Goal: Find specific fact: Find specific fact

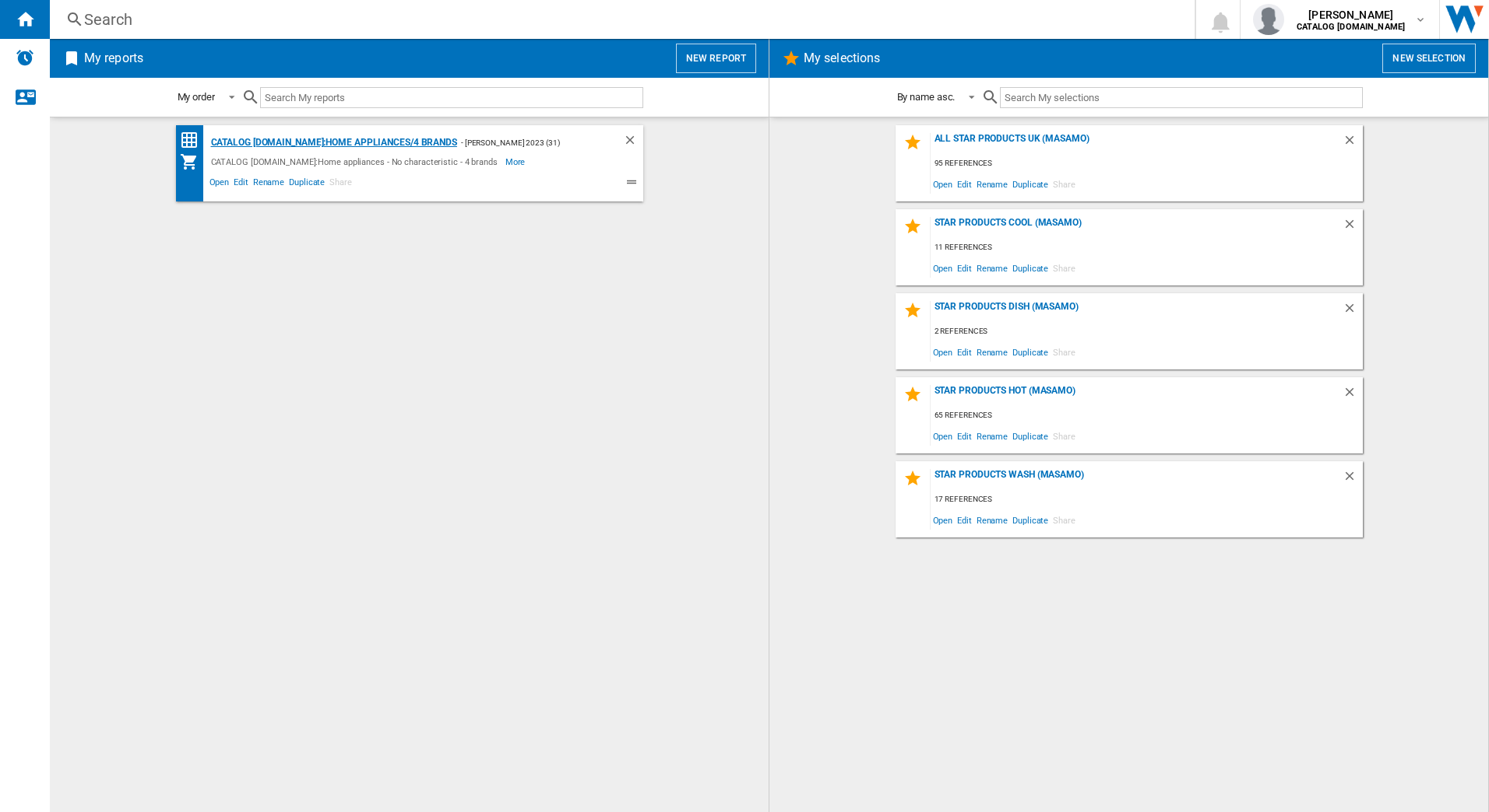
click at [431, 140] on div "CATALOG [DOMAIN_NAME]:Home appliances/4 brands" at bounding box center [332, 143] width 250 height 20
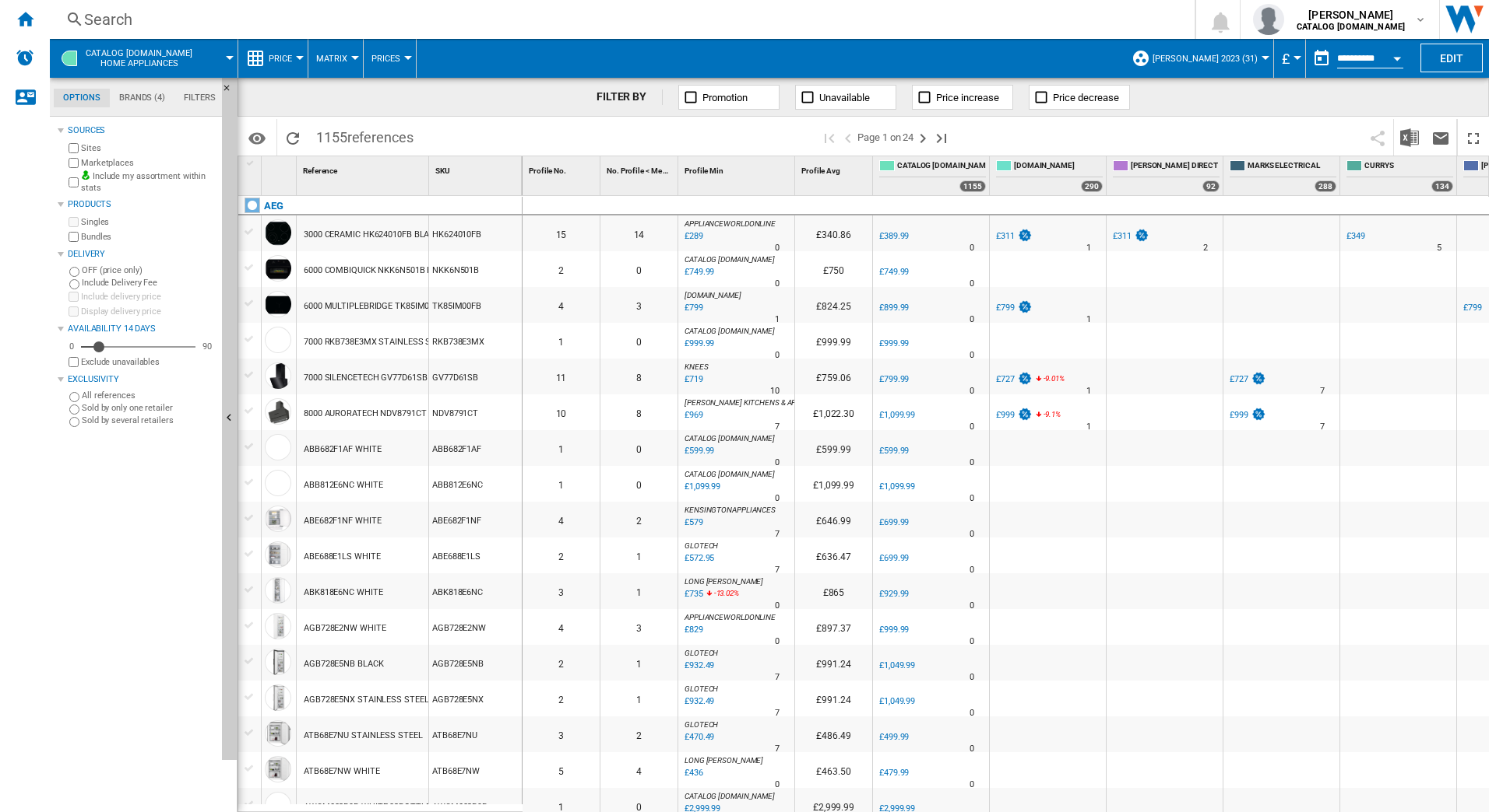
click at [133, 16] on div "Search" at bounding box center [619, 20] width 1070 height 22
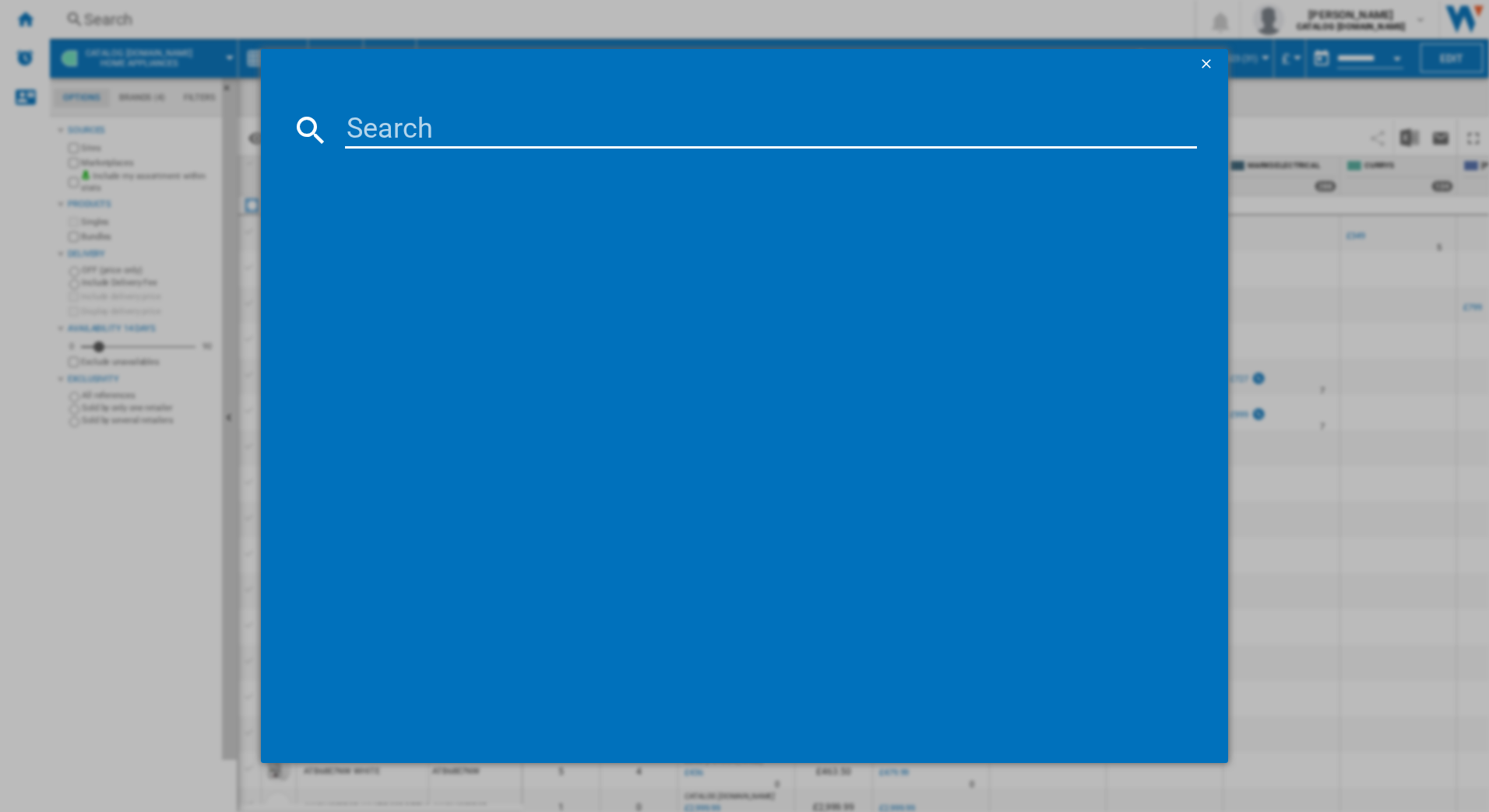
click at [393, 135] on input at bounding box center [771, 130] width 853 height 37
type input "ccx1130acw"
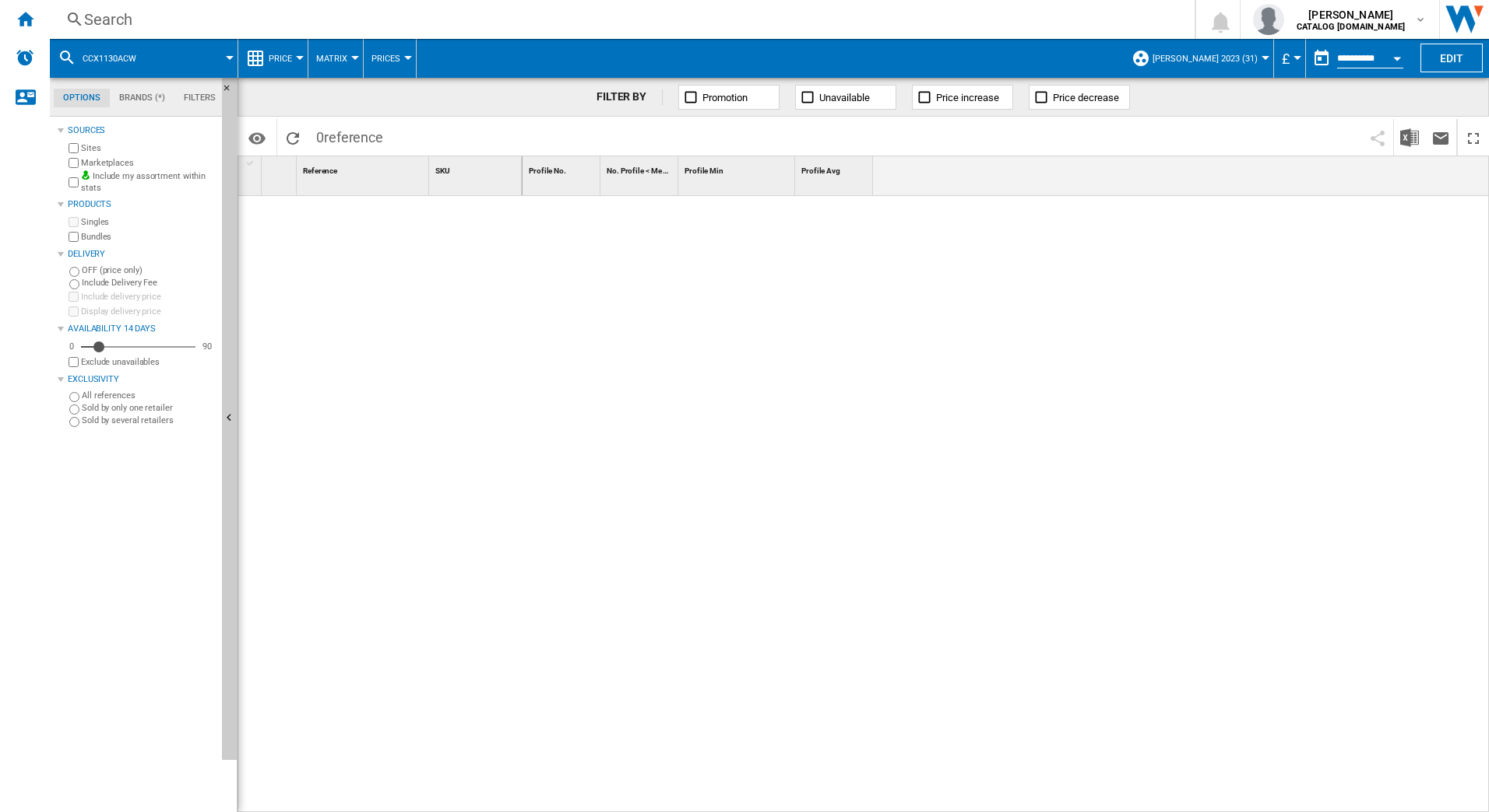
click at [316, 26] on div "Search" at bounding box center [619, 20] width 1070 height 22
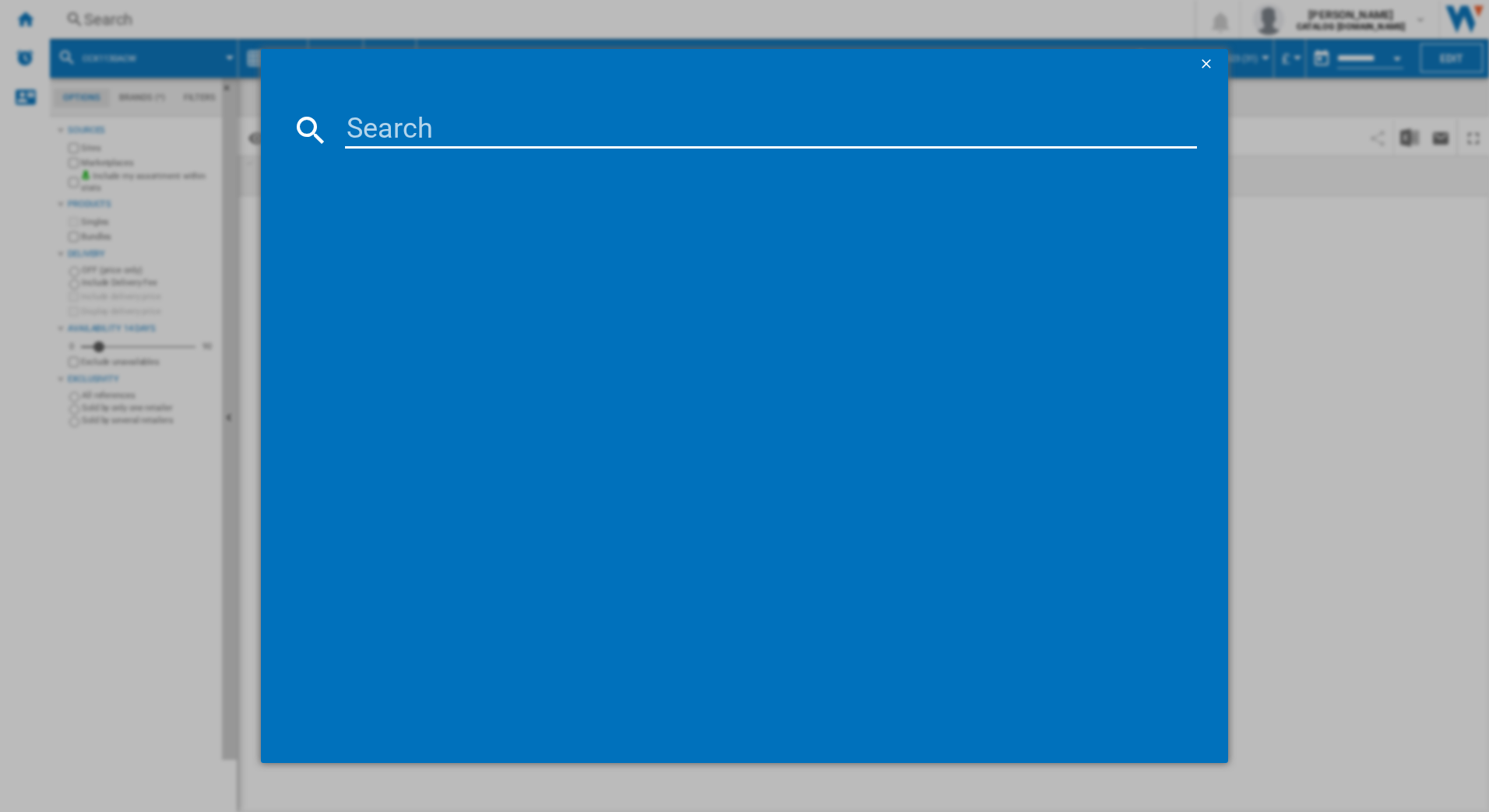
drag, startPoint x: 376, startPoint y: 129, endPoint x: 353, endPoint y: 134, distance: 23.5
click at [369, 134] on input at bounding box center [771, 130] width 853 height 37
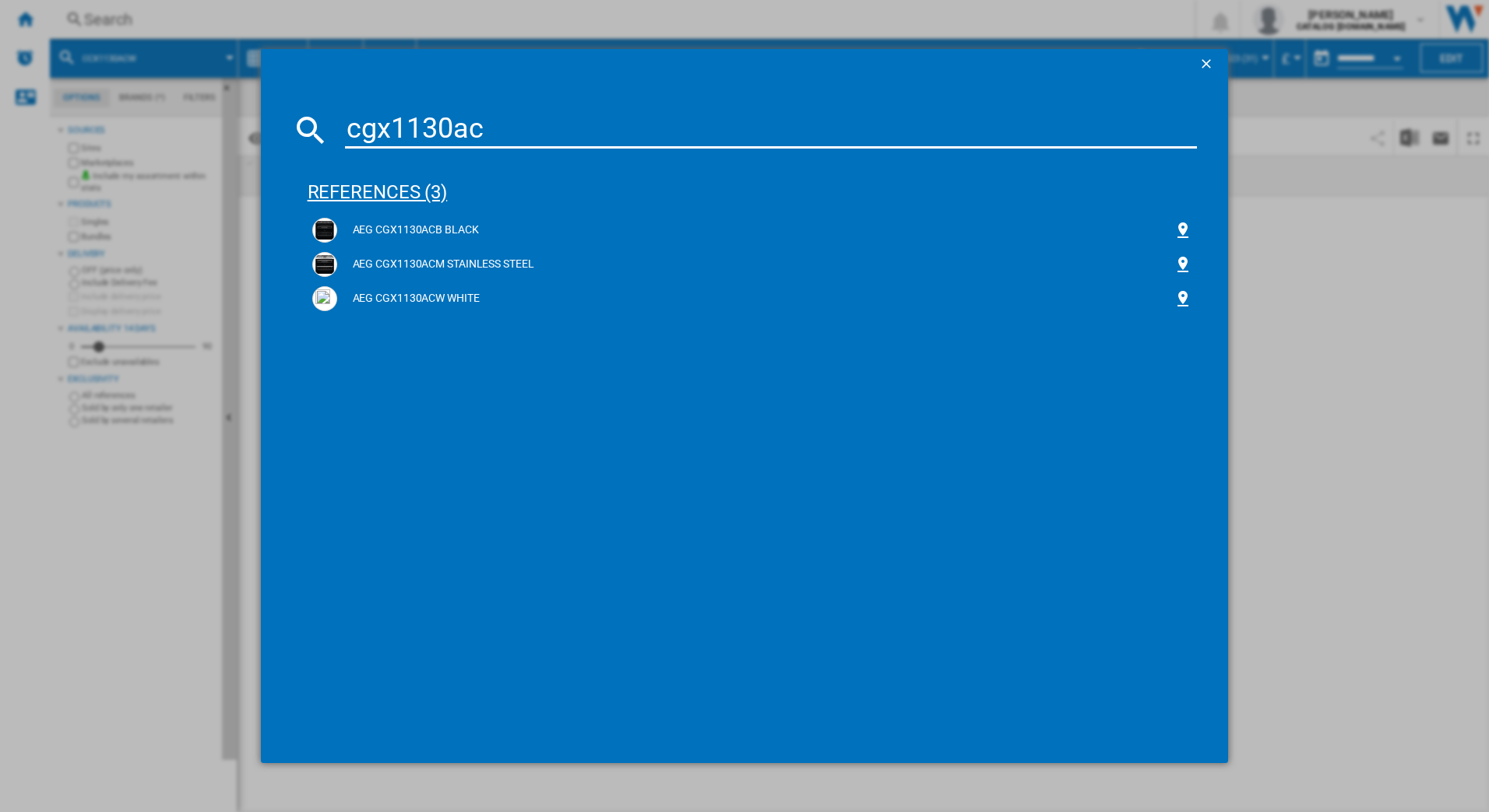
type input "cgx1130acw"
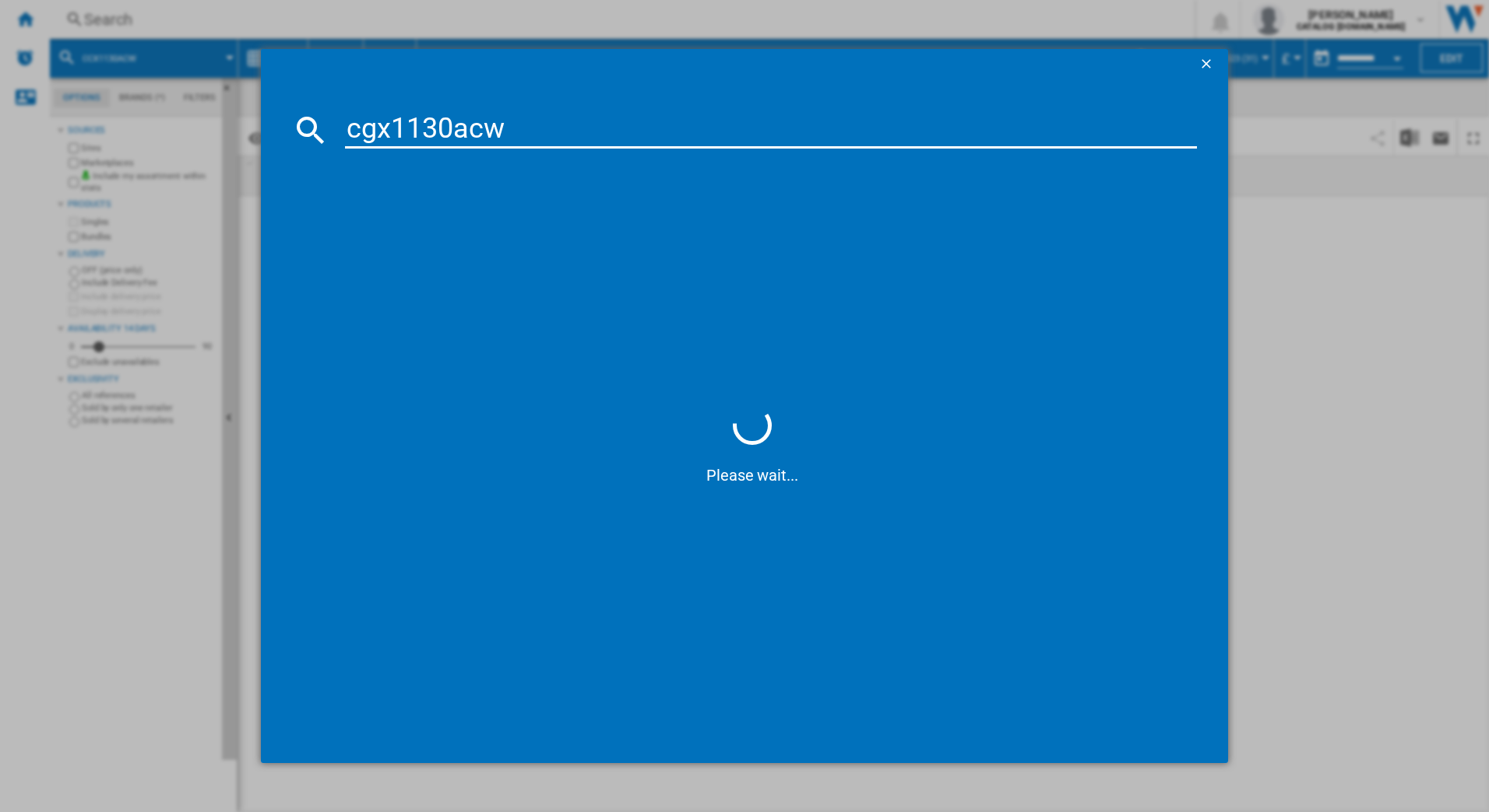
click at [560, 134] on input "cgx1130acw" at bounding box center [771, 130] width 853 height 37
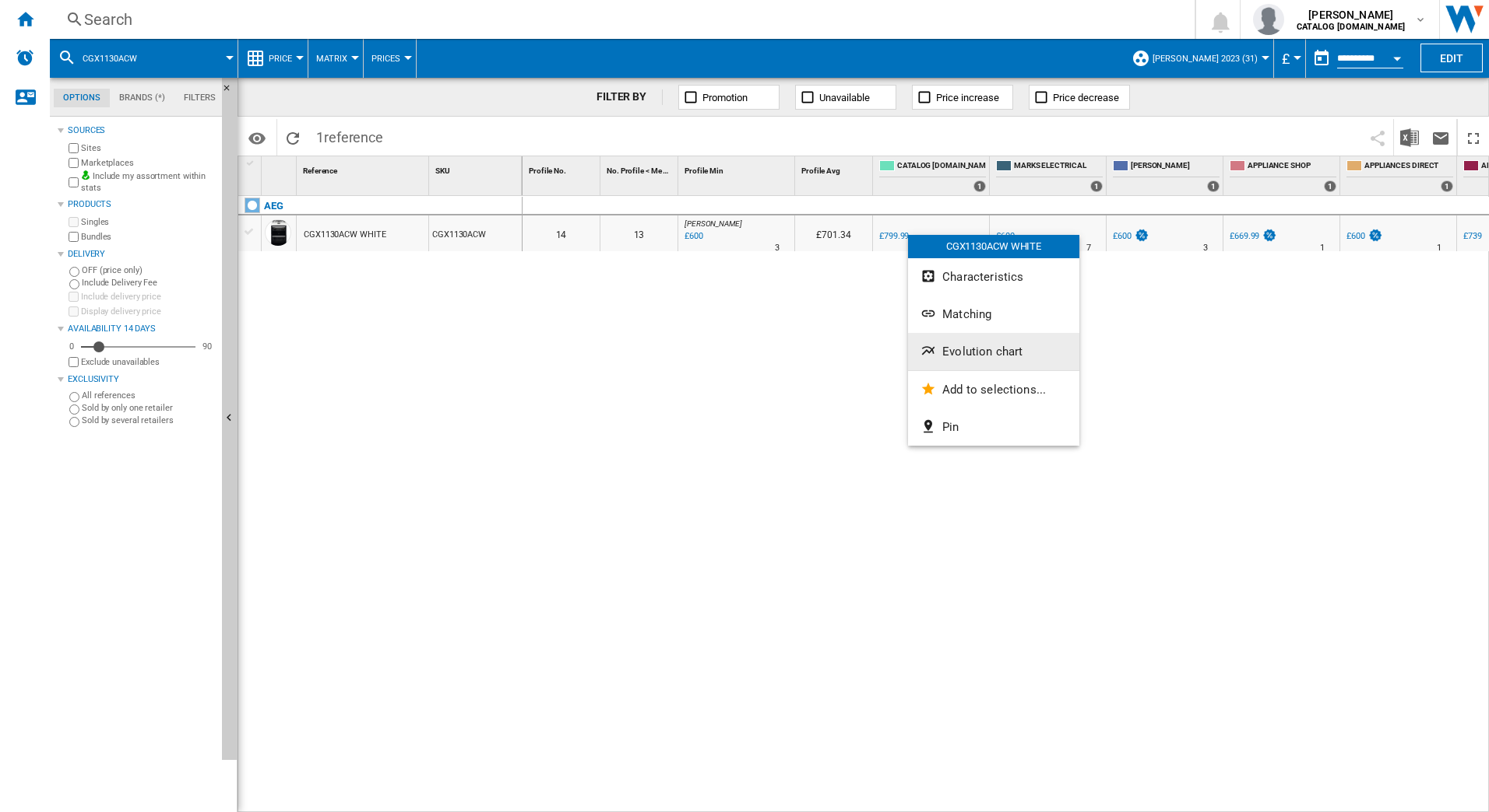
click at [954, 353] on span "Evolution chart" at bounding box center [983, 352] width 81 height 14
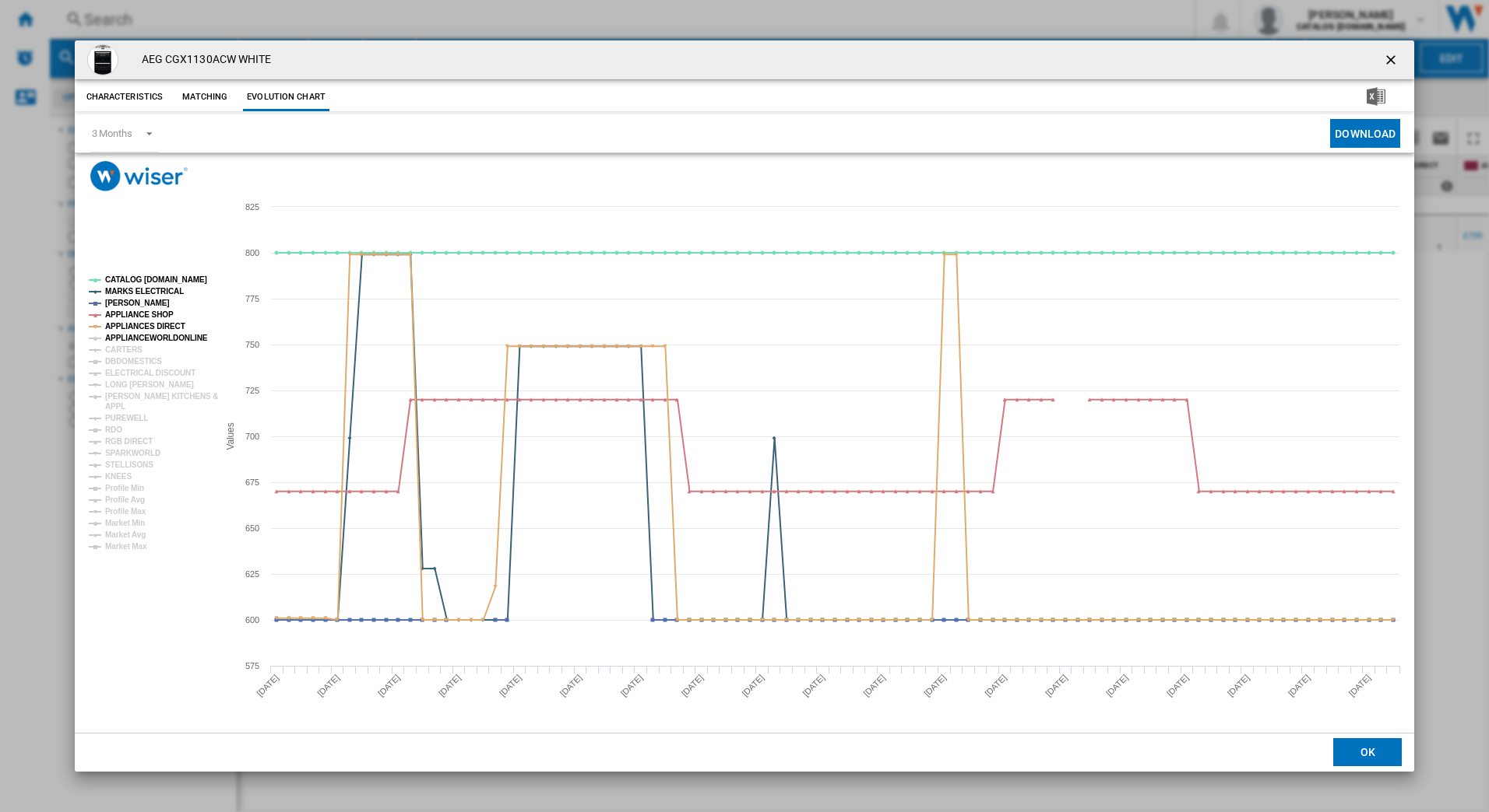
click at [166, 334] on tspan "APPLIANCEWORLDONLINE" at bounding box center [156, 338] width 102 height 9
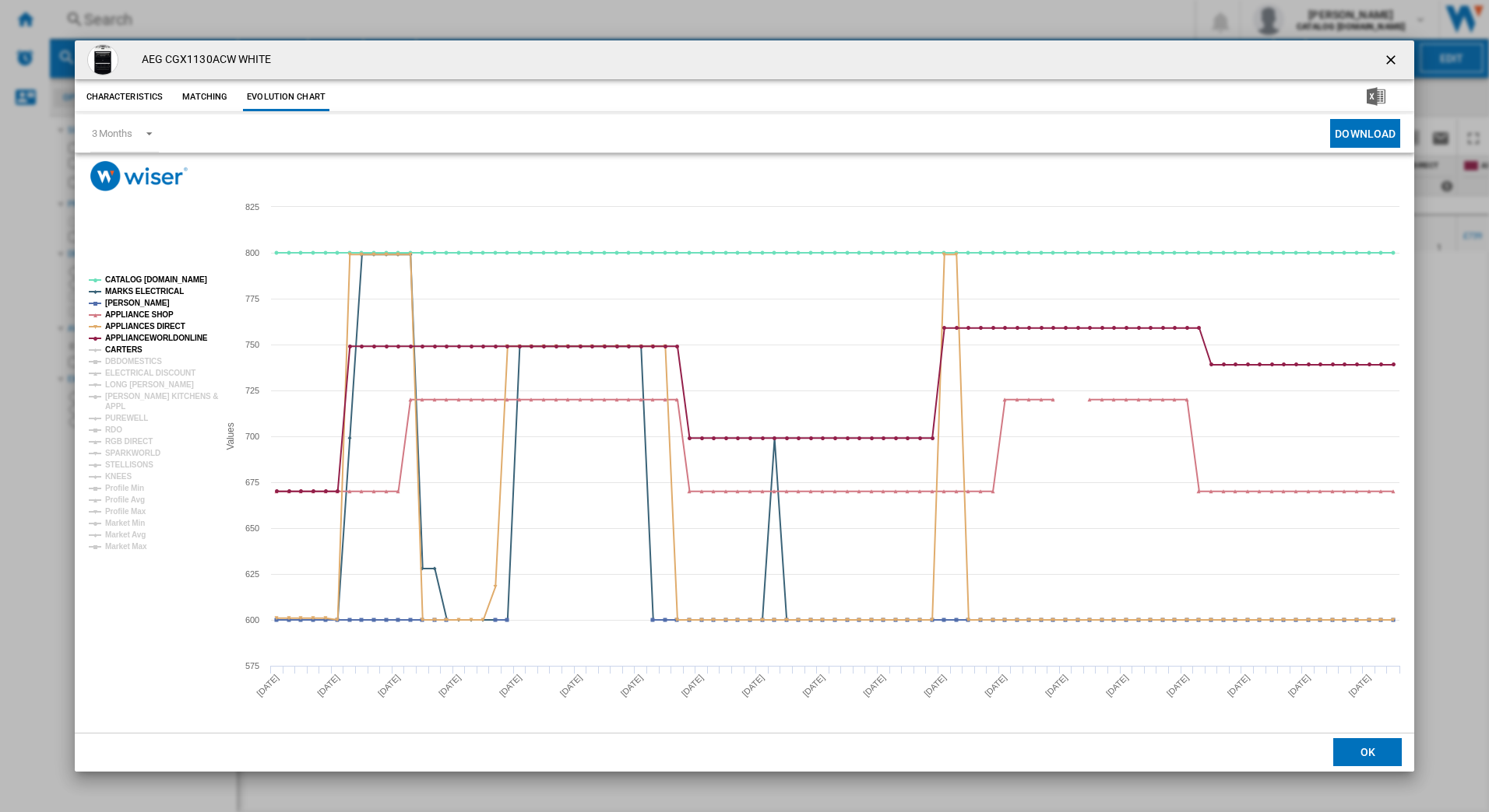
click at [124, 349] on tspan "CARTERS" at bounding box center [124, 349] width 37 height 9
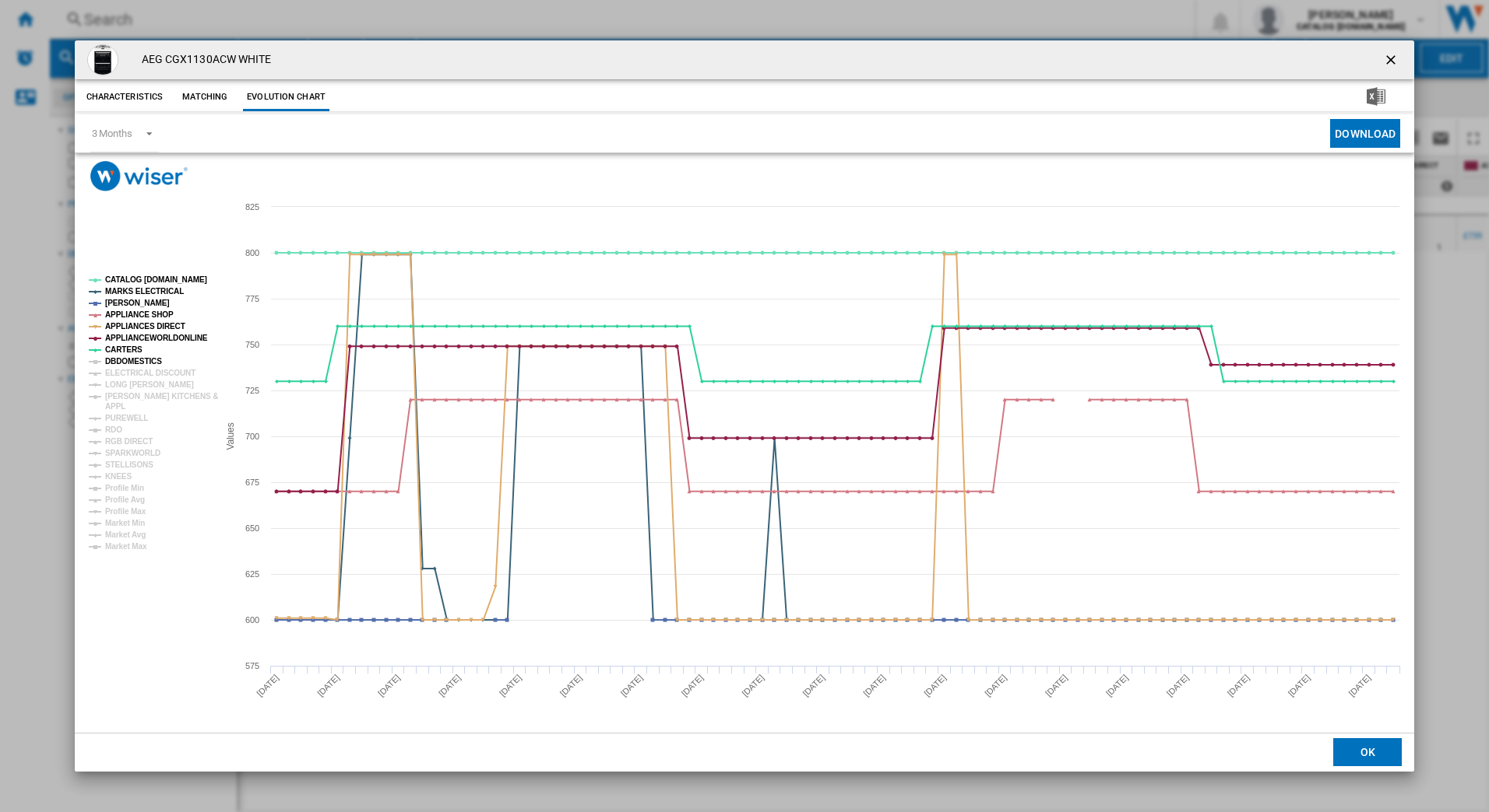
click at [128, 363] on tspan "DBDOMESTICS" at bounding box center [134, 361] width 57 height 9
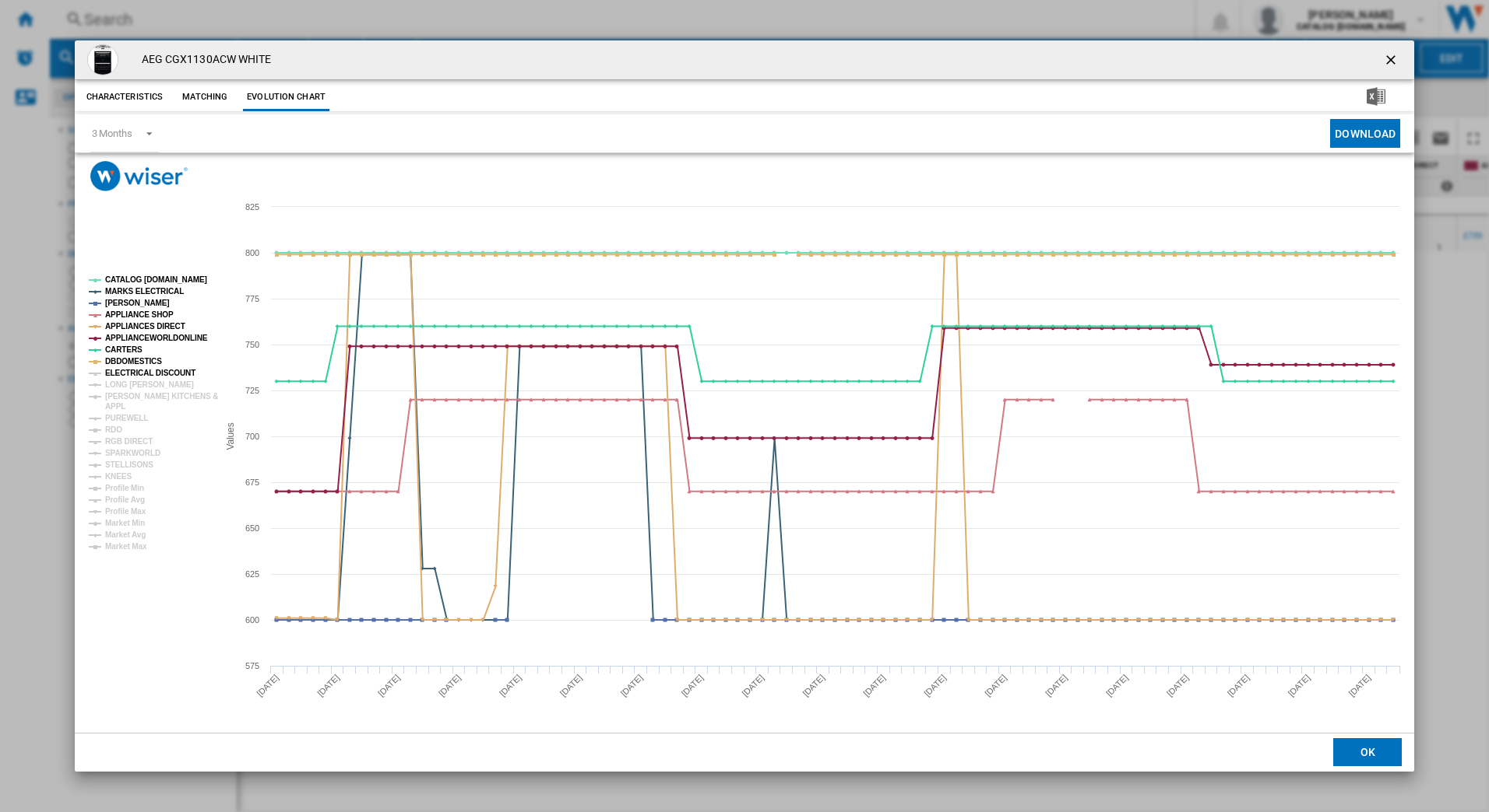
click at [127, 370] on tspan "ELECTRICAL DISCOUNT" at bounding box center [150, 373] width 90 height 9
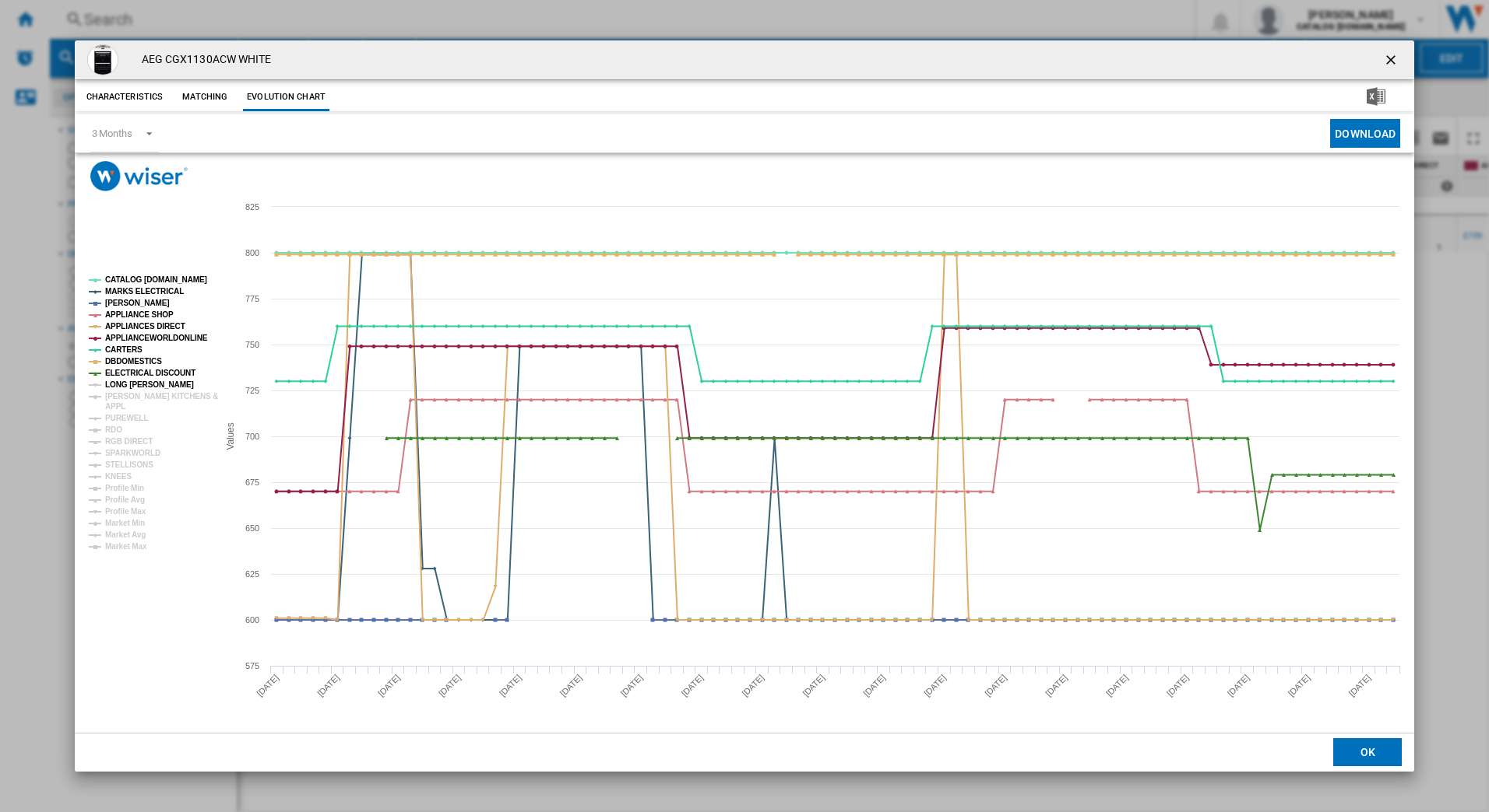
click at [124, 386] on tspan "LONG [PERSON_NAME]" at bounding box center [149, 384] width 89 height 9
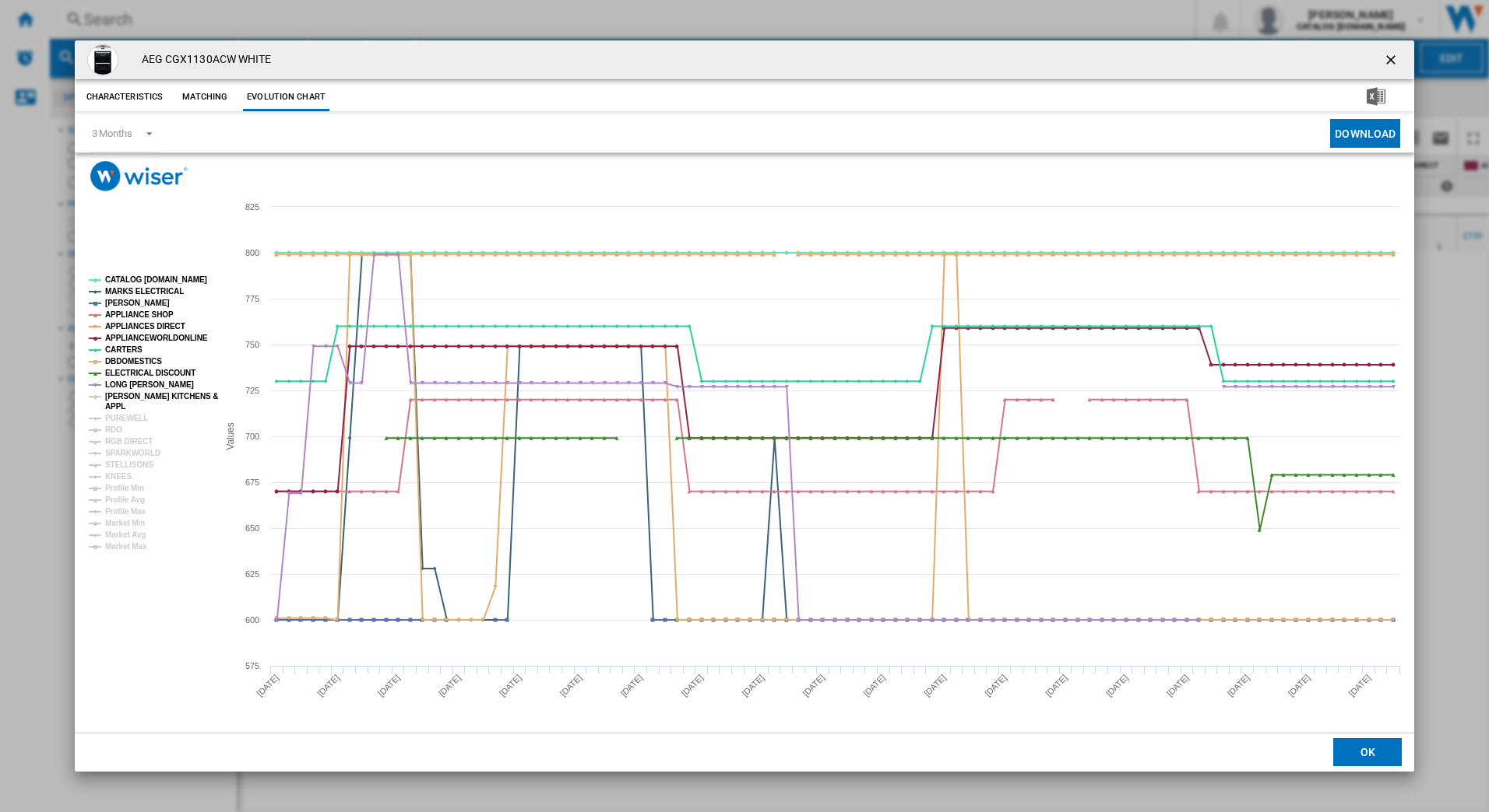
click at [124, 397] on tspan "[PERSON_NAME] KITCHENS &" at bounding box center [161, 396] width 113 height 9
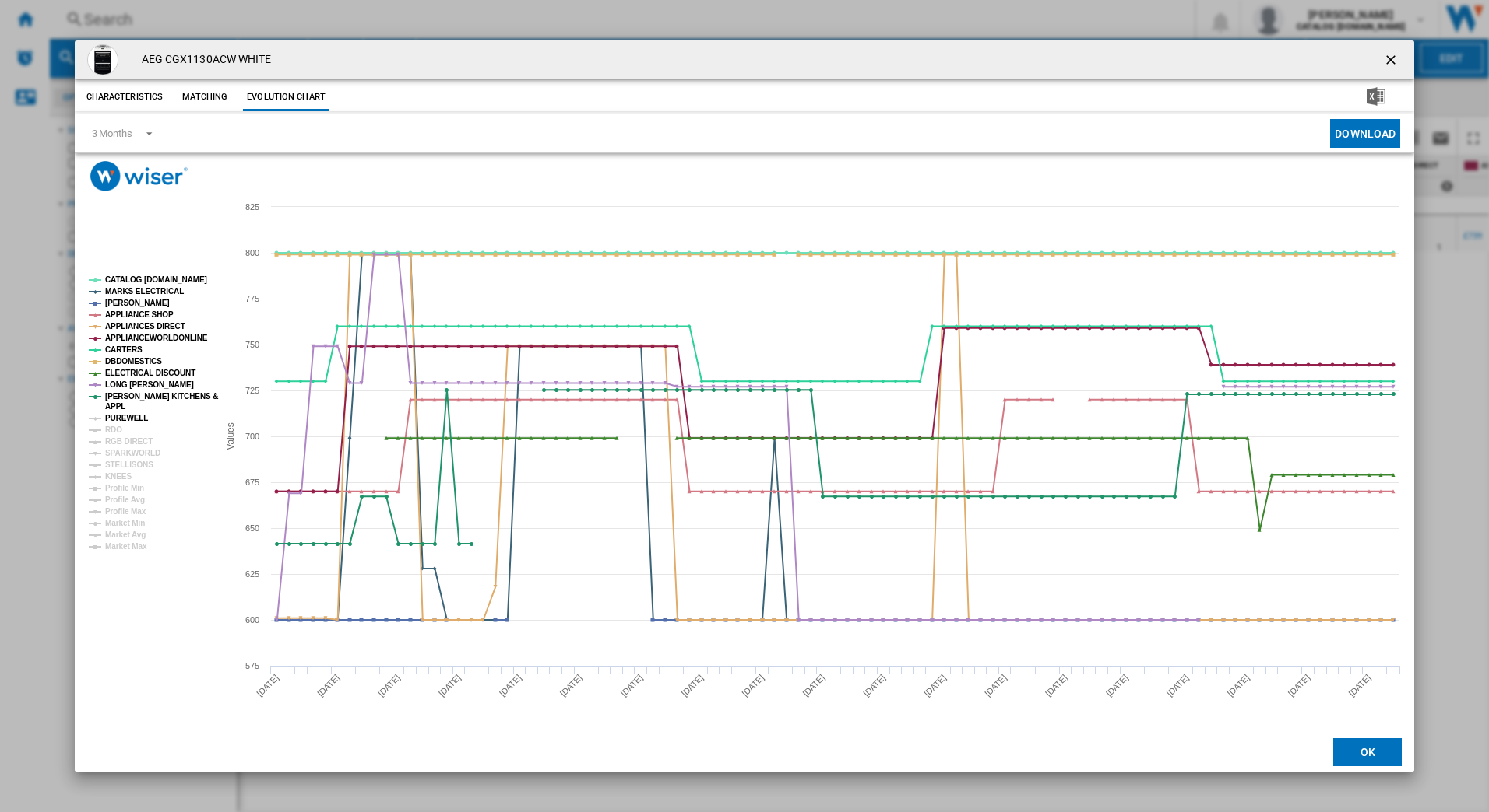
click at [117, 415] on tspan "PUREWELL" at bounding box center [127, 418] width 43 height 9
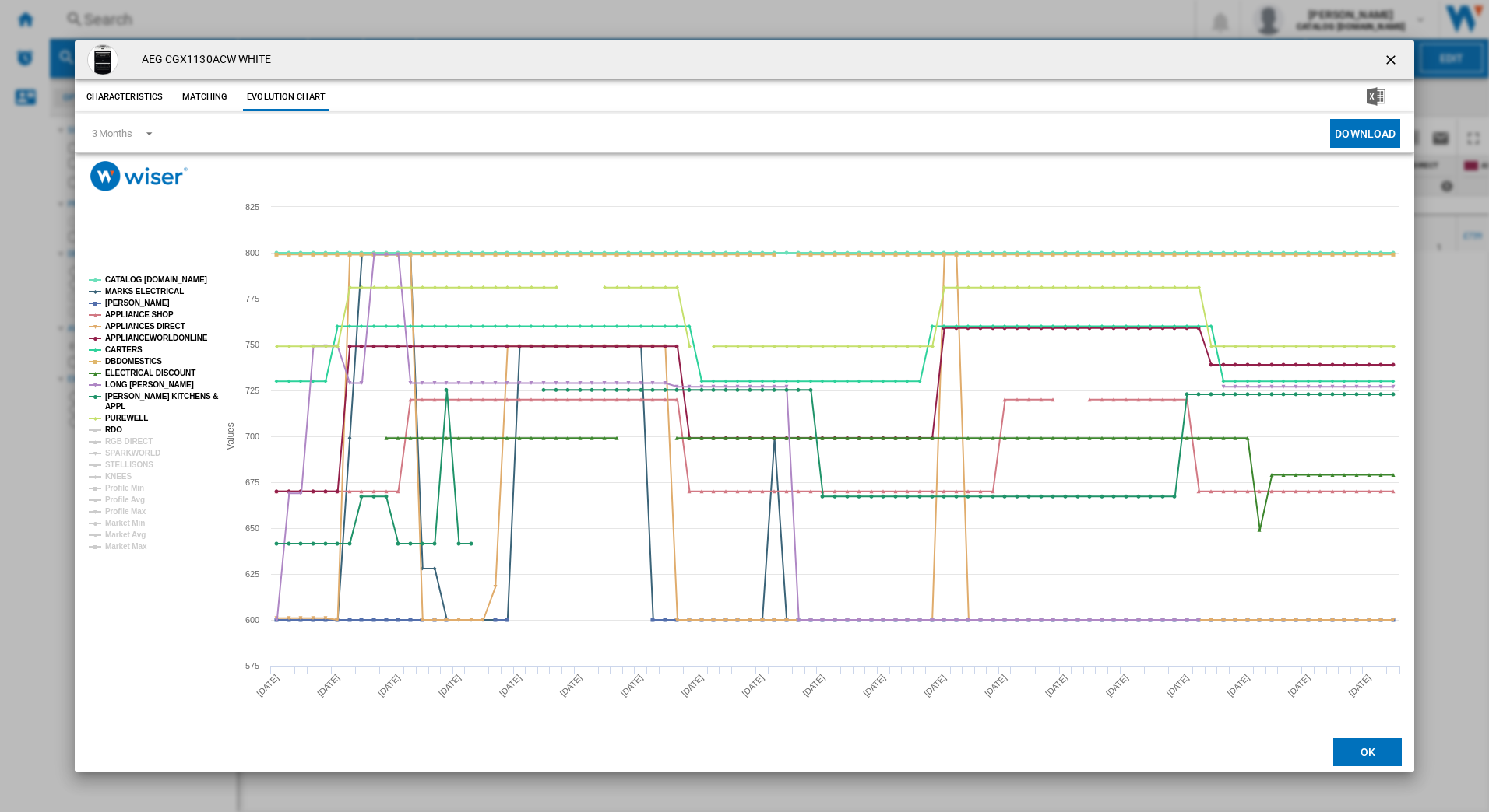
click at [110, 427] on tspan "RDO" at bounding box center [113, 430] width 17 height 9
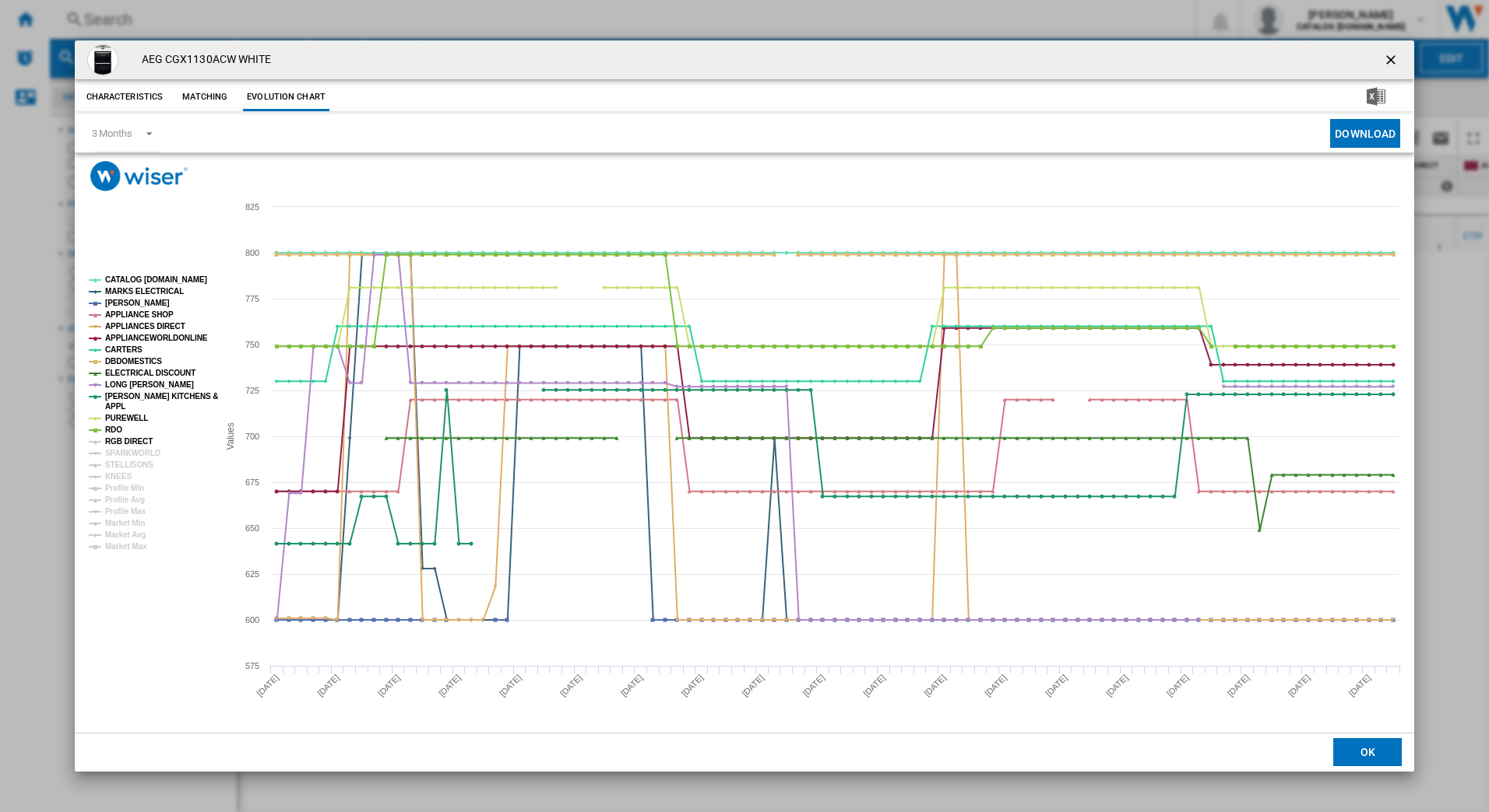
click at [111, 442] on tspan "RGB DIRECT" at bounding box center [129, 441] width 47 height 9
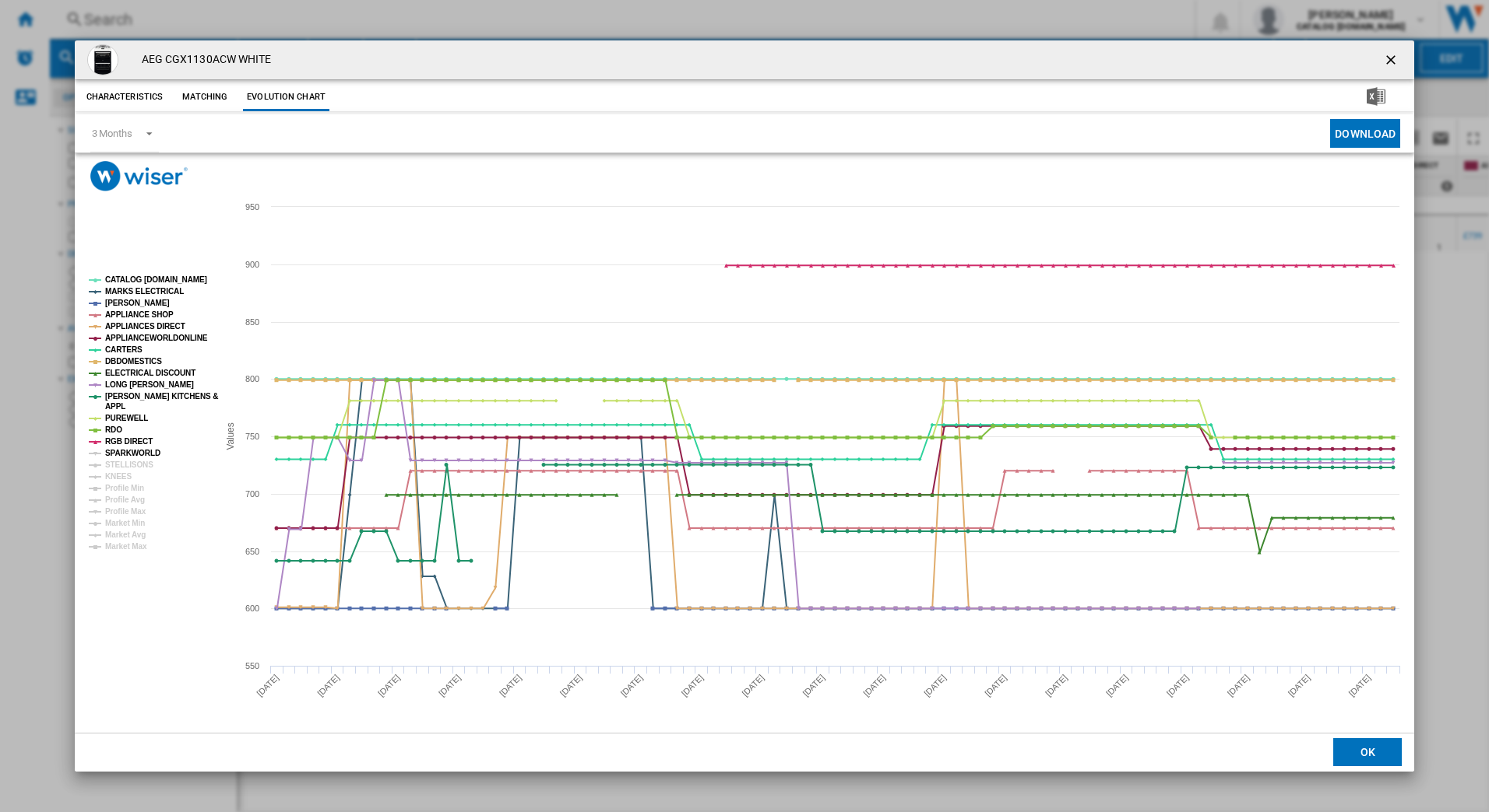
click at [115, 452] on tspan "SPARKWORLD" at bounding box center [133, 453] width 55 height 9
click at [114, 442] on tspan "RGB DIRECT" at bounding box center [129, 441] width 47 height 9
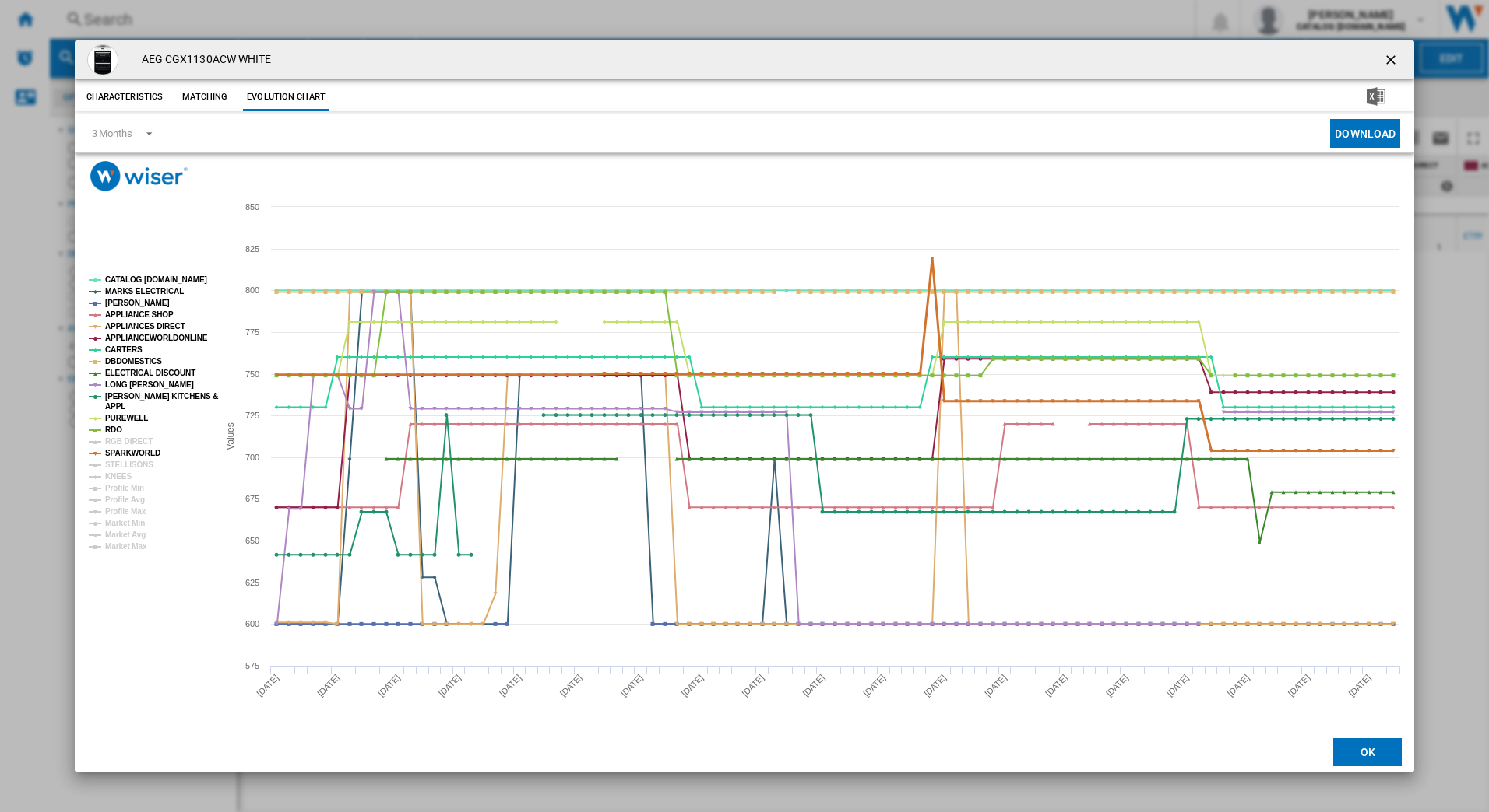
click at [114, 451] on tspan "SPARKWORLD" at bounding box center [133, 453] width 55 height 9
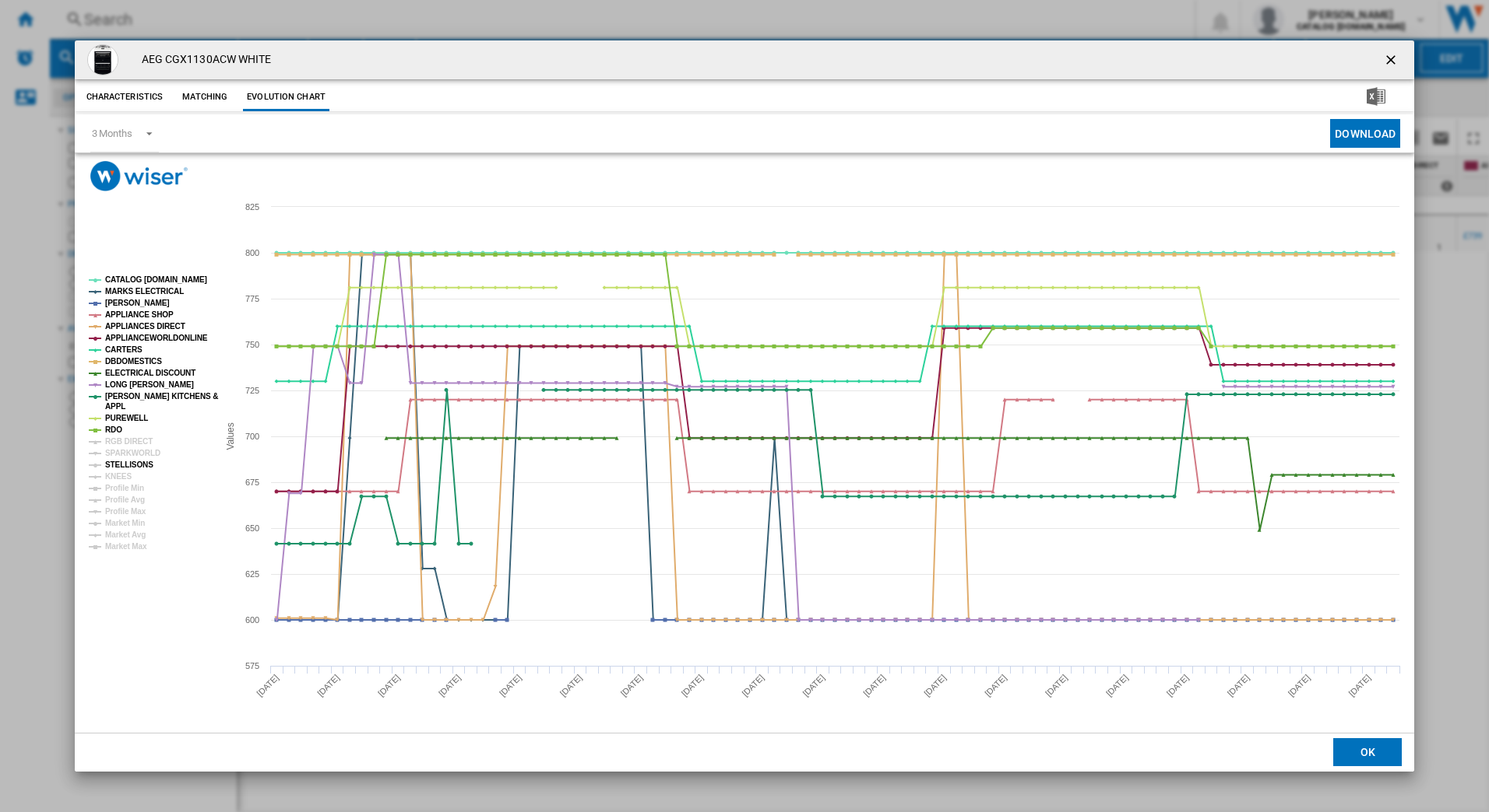
click at [123, 465] on tspan "STELLISONS" at bounding box center [129, 465] width 48 height 9
click at [121, 473] on tspan "KNEES" at bounding box center [118, 477] width 27 height 9
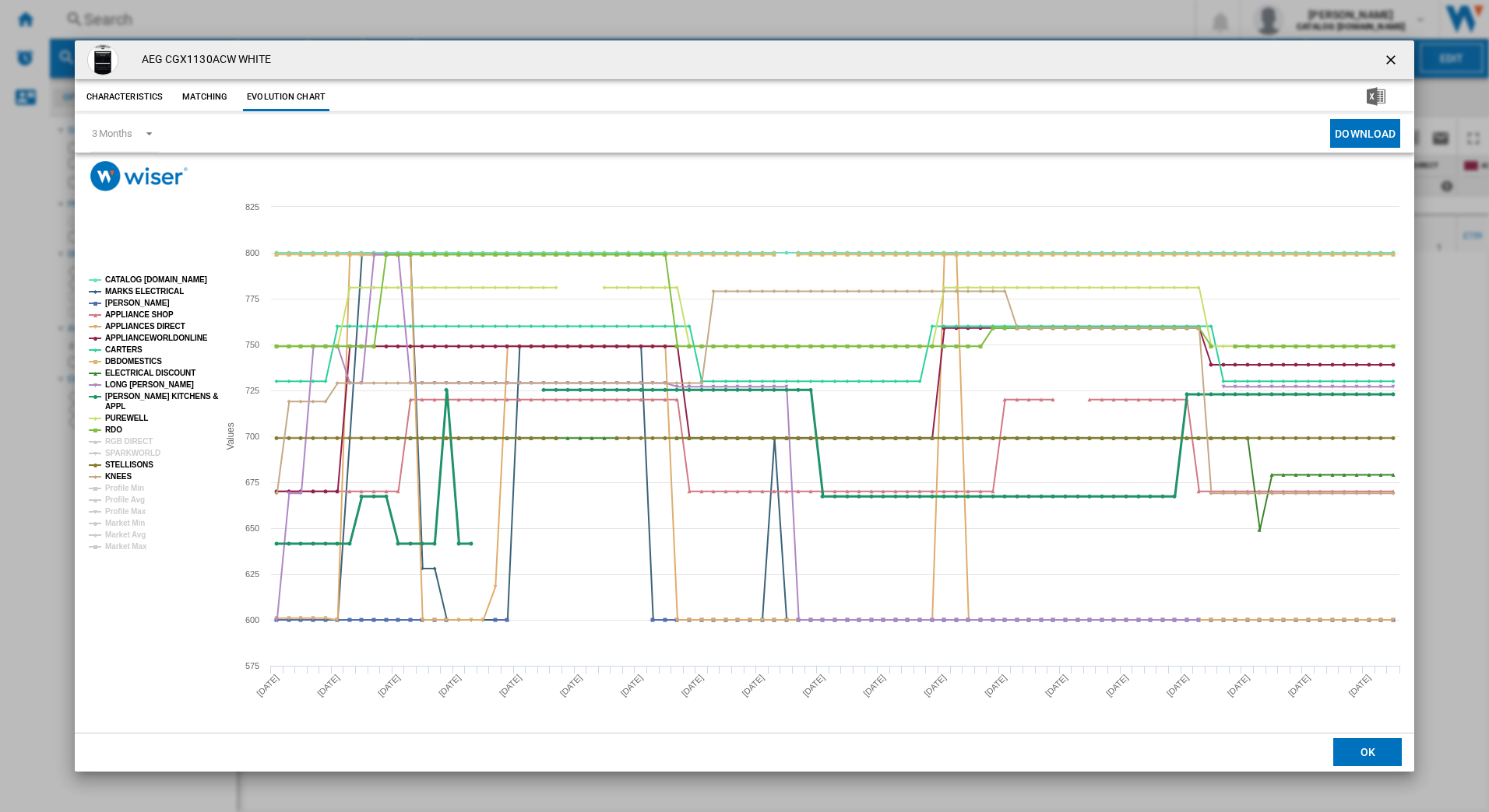
click at [184, 397] on tspan "[PERSON_NAME] KITCHENS &" at bounding box center [161, 396] width 113 height 9
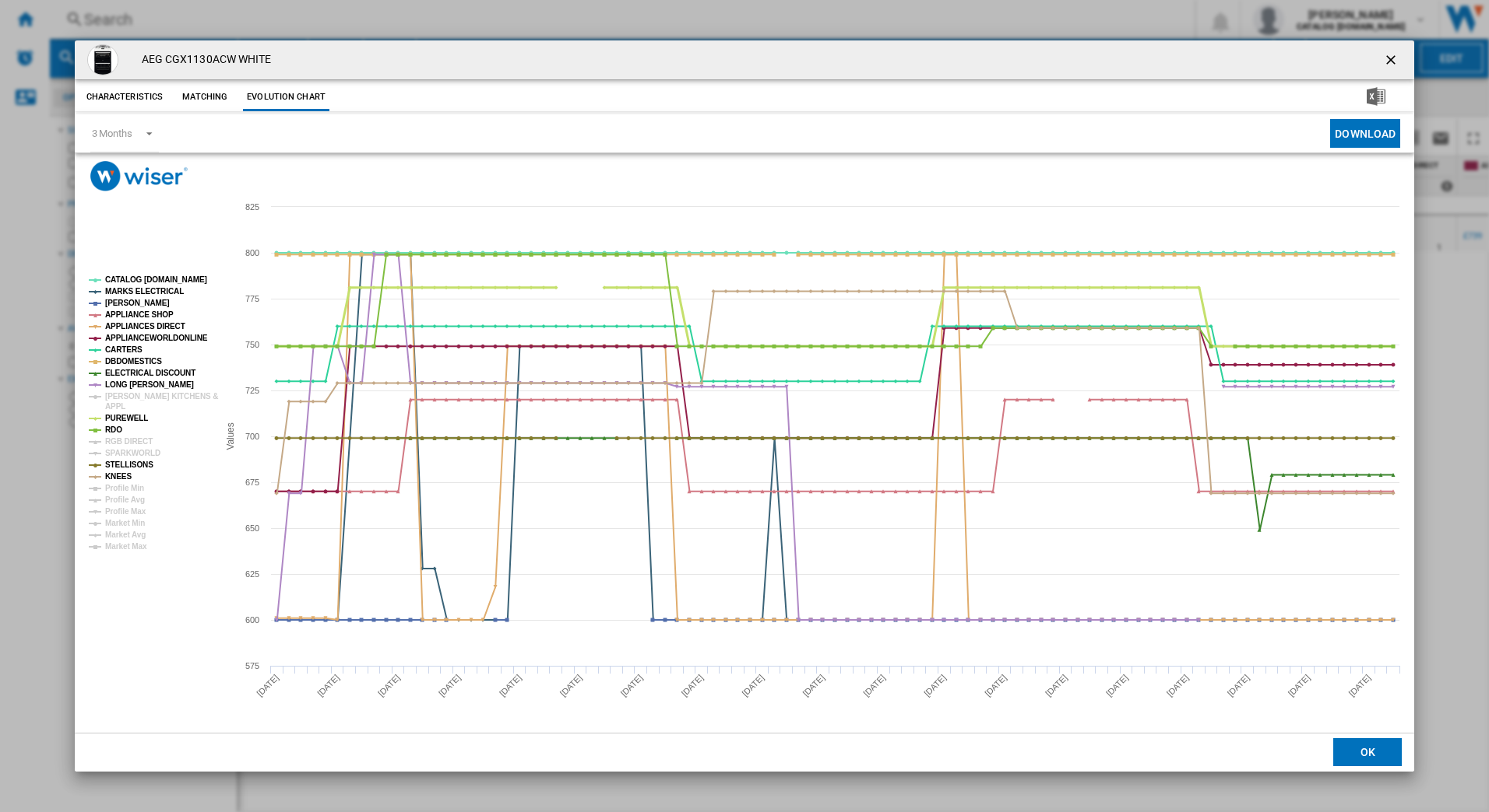
click at [125, 417] on tspan "PUREWELL" at bounding box center [127, 418] width 43 height 9
click at [133, 396] on tspan "[PERSON_NAME] KITCHENS &" at bounding box center [161, 396] width 113 height 9
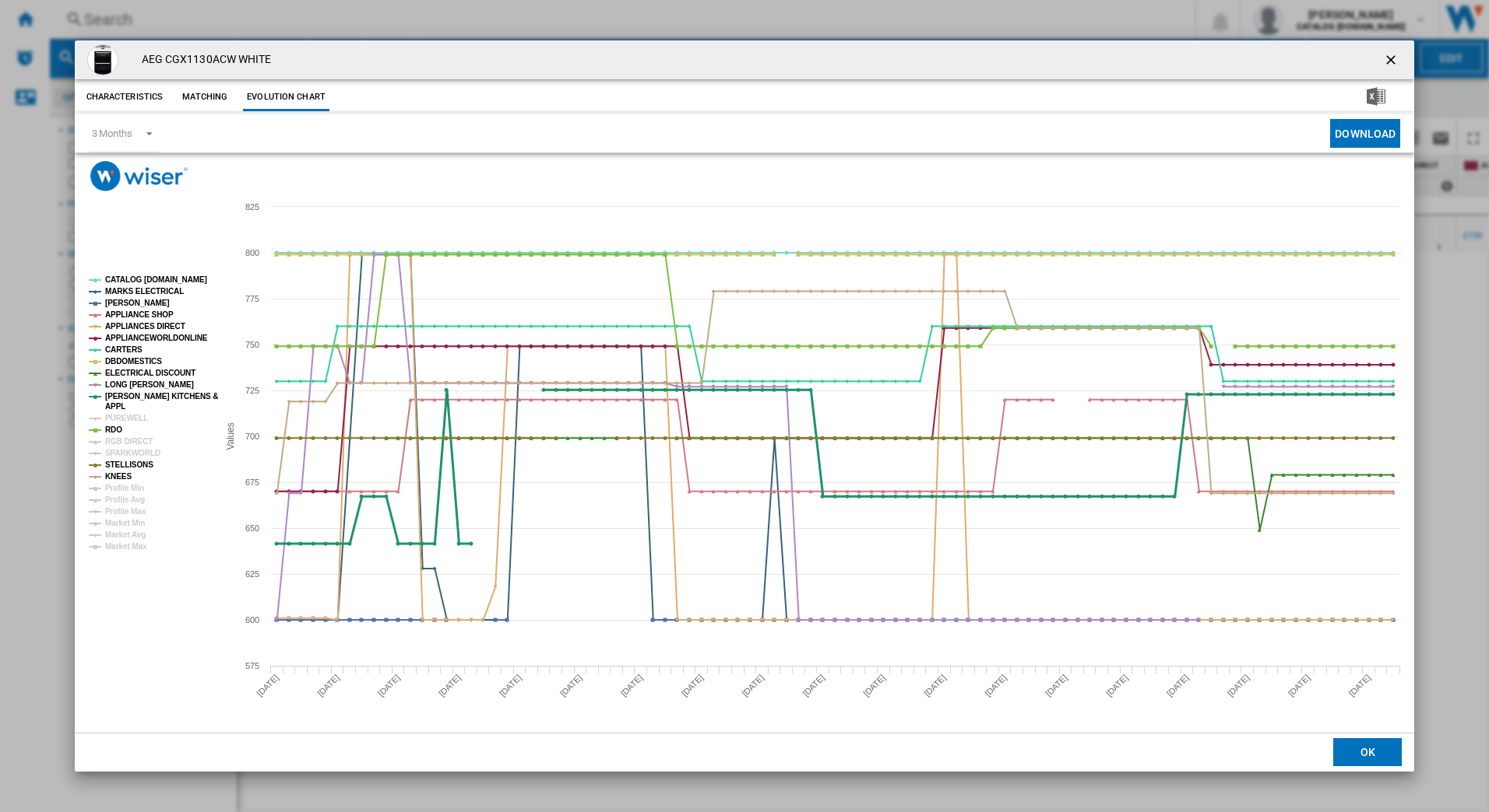
click at [133, 396] on tspan "[PERSON_NAME] KITCHENS &" at bounding box center [161, 396] width 113 height 9
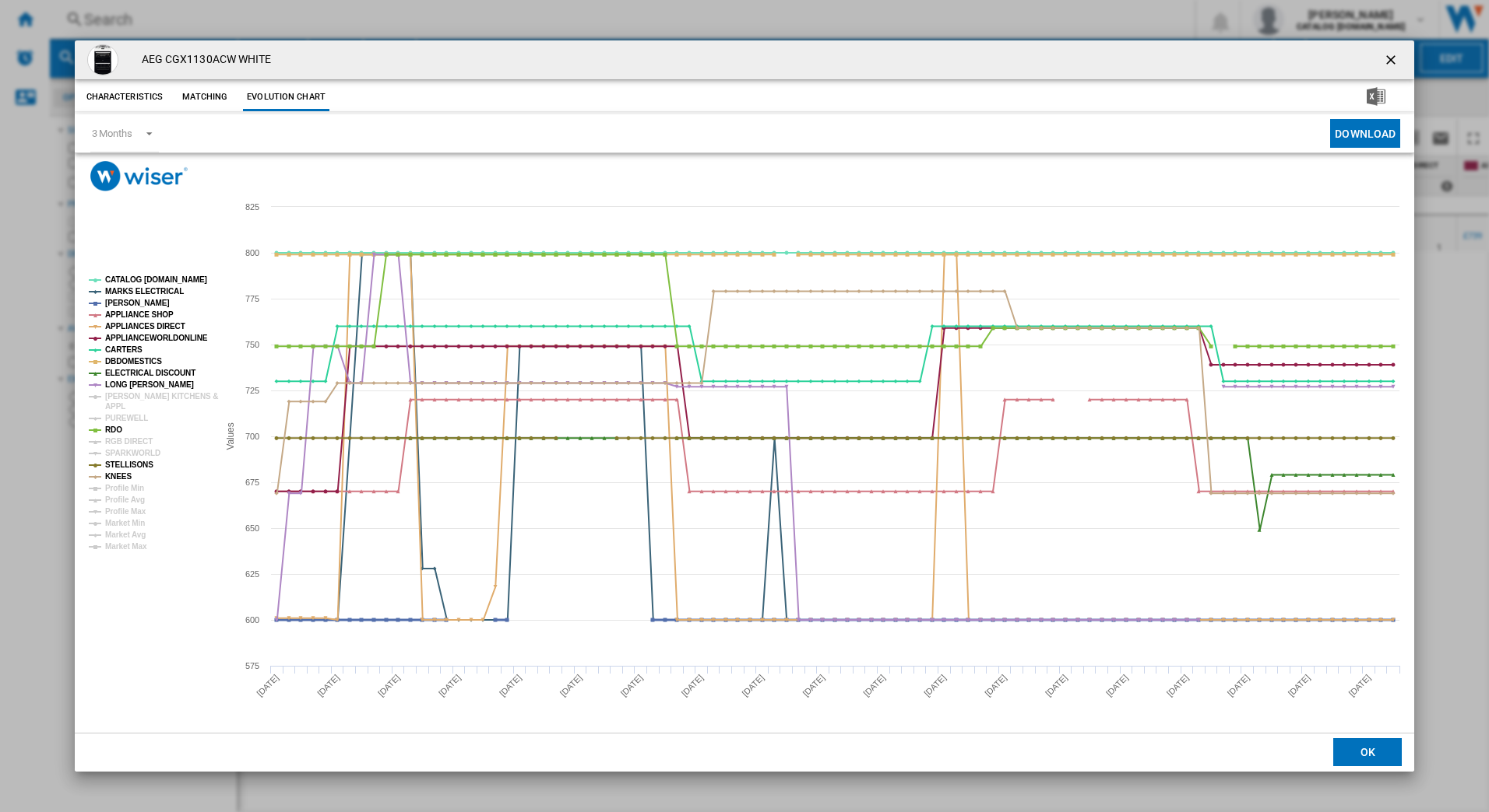
click at [135, 301] on tspan "[PERSON_NAME]" at bounding box center [138, 303] width 65 height 9
click at [125, 372] on tspan "ELECTRICAL DISCOUNT" at bounding box center [150, 373] width 90 height 9
click at [136, 290] on tspan "MARKS ELECTRICAL" at bounding box center [145, 291] width 79 height 9
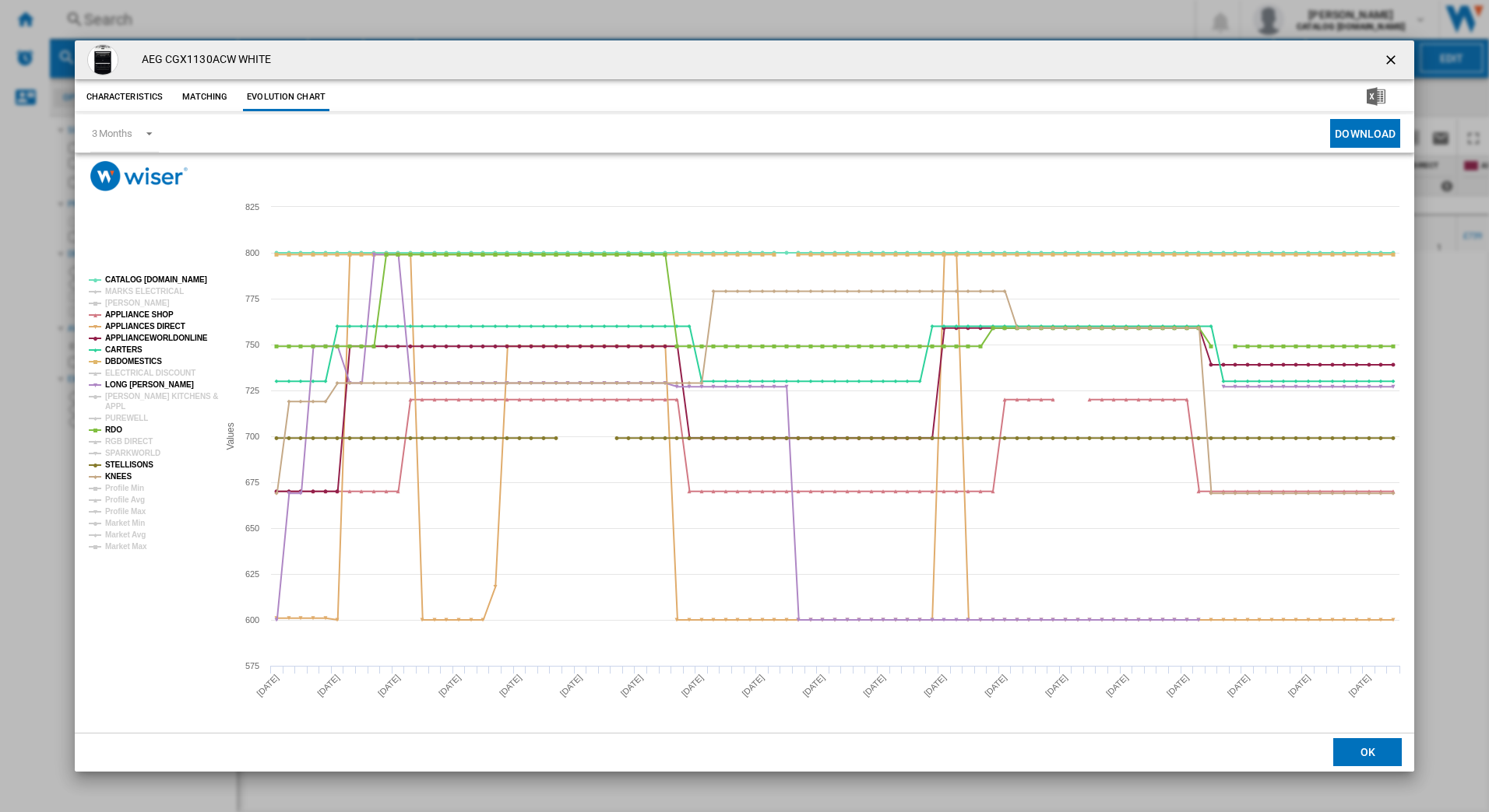
click at [136, 290] on tspan "MARKS ELECTRICAL" at bounding box center [145, 291] width 79 height 9
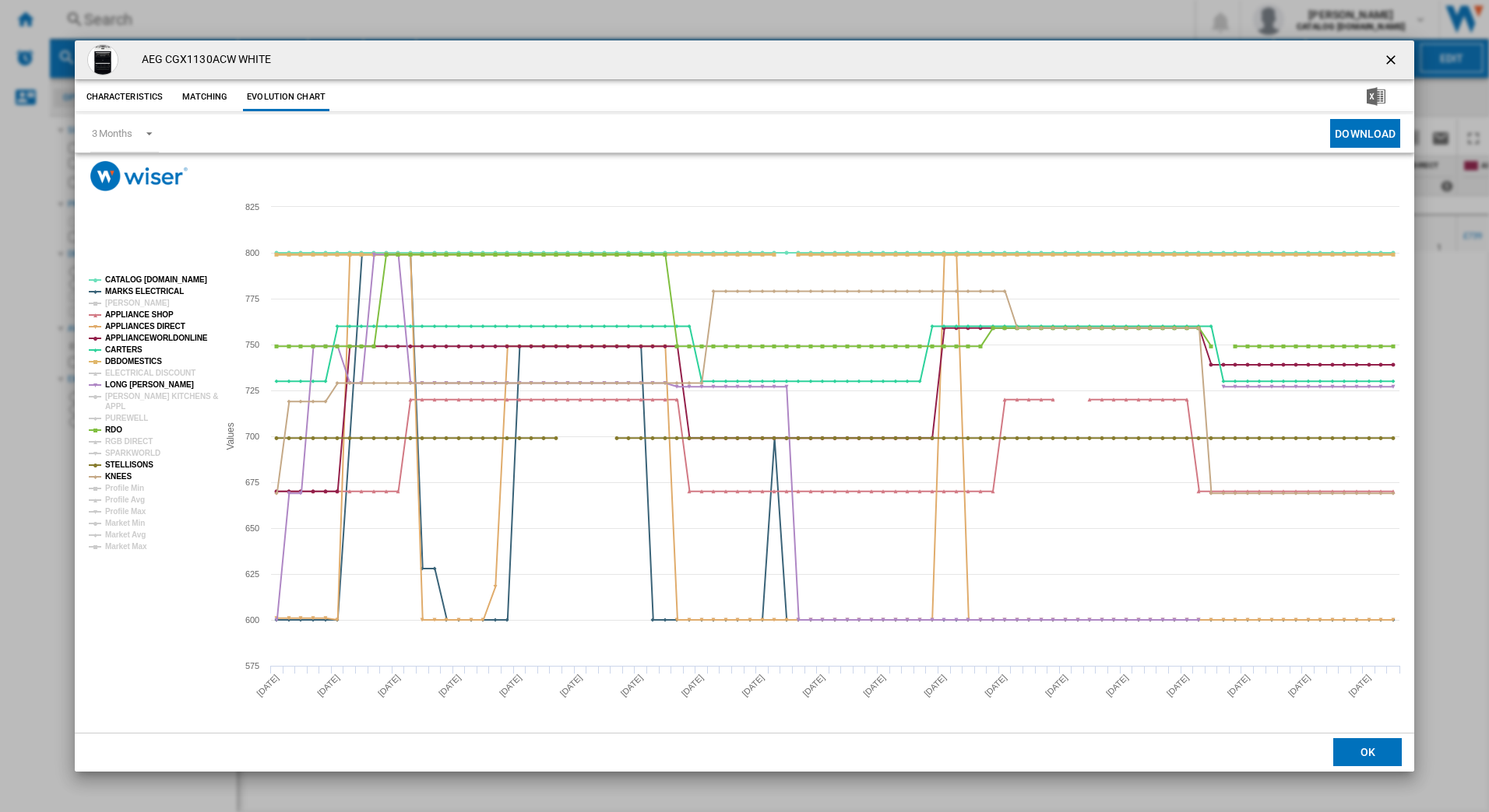
click at [130, 359] on tspan "DBDOMESTICS" at bounding box center [134, 361] width 57 height 9
click at [122, 326] on tspan "APPLIANCES DIRECT" at bounding box center [146, 326] width 81 height 9
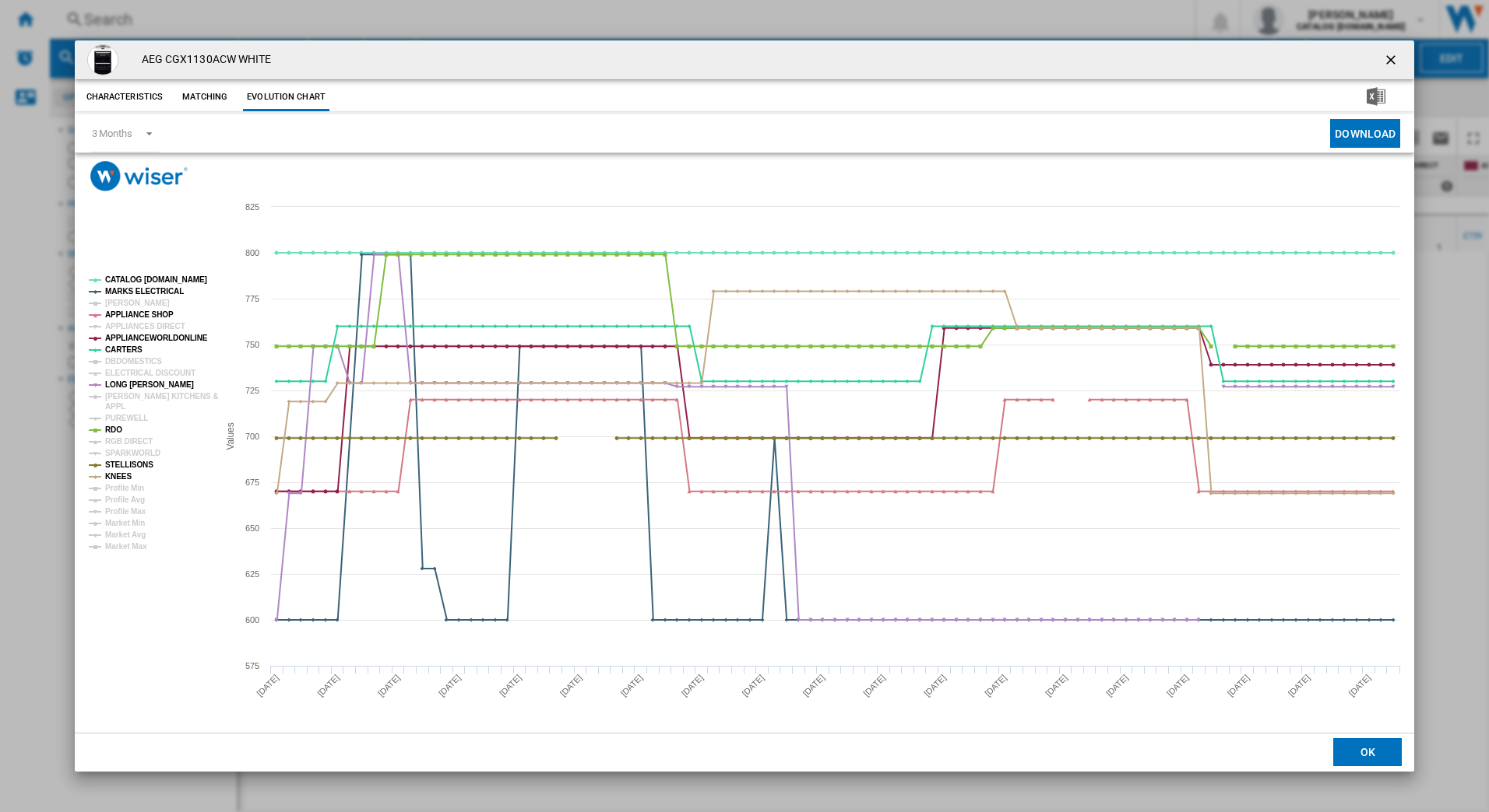
click at [122, 326] on tspan "APPLIANCES DIRECT" at bounding box center [146, 326] width 81 height 9
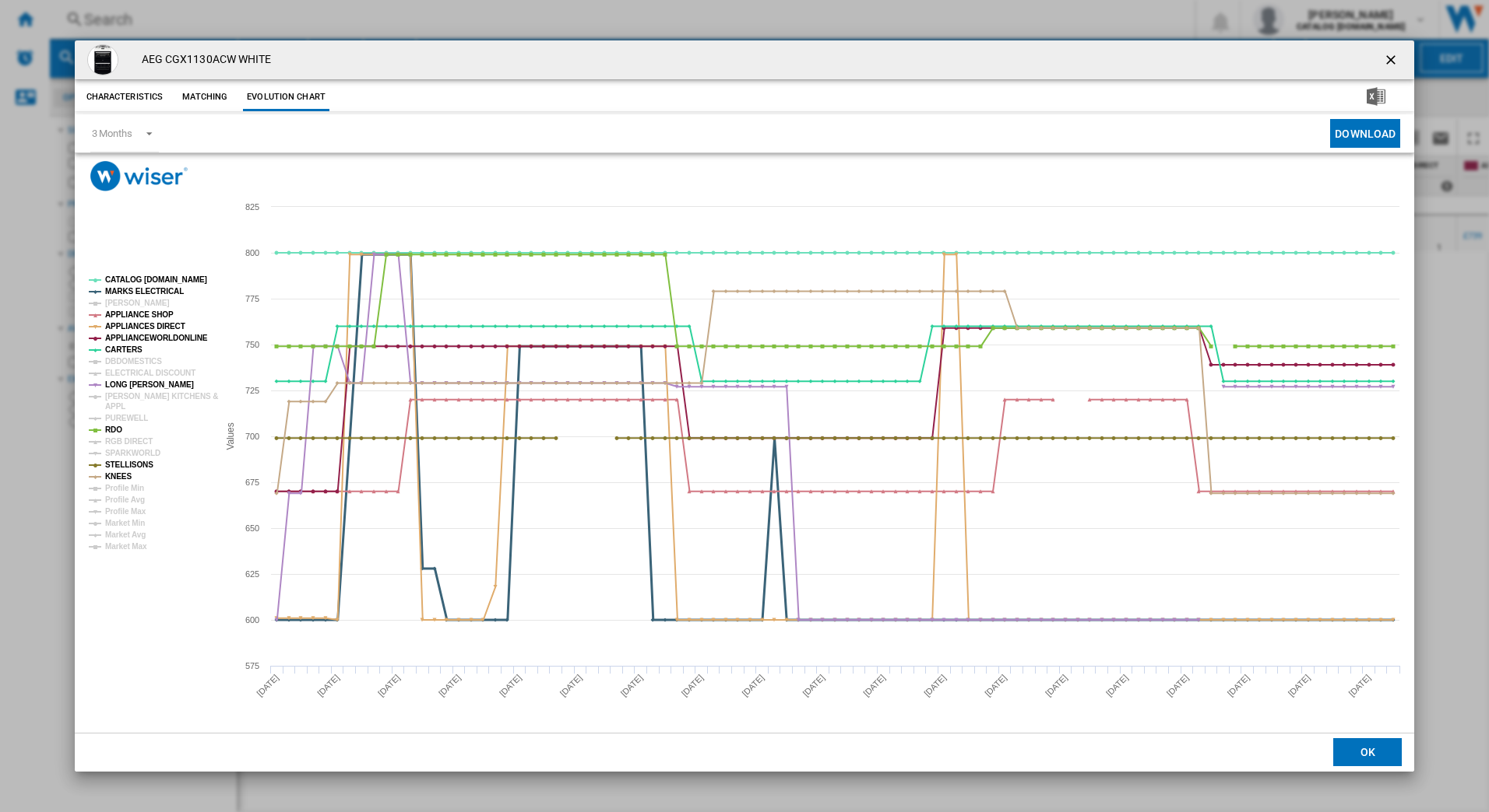
click at [109, 289] on tspan "MARKS ELECTRICAL" at bounding box center [145, 291] width 79 height 9
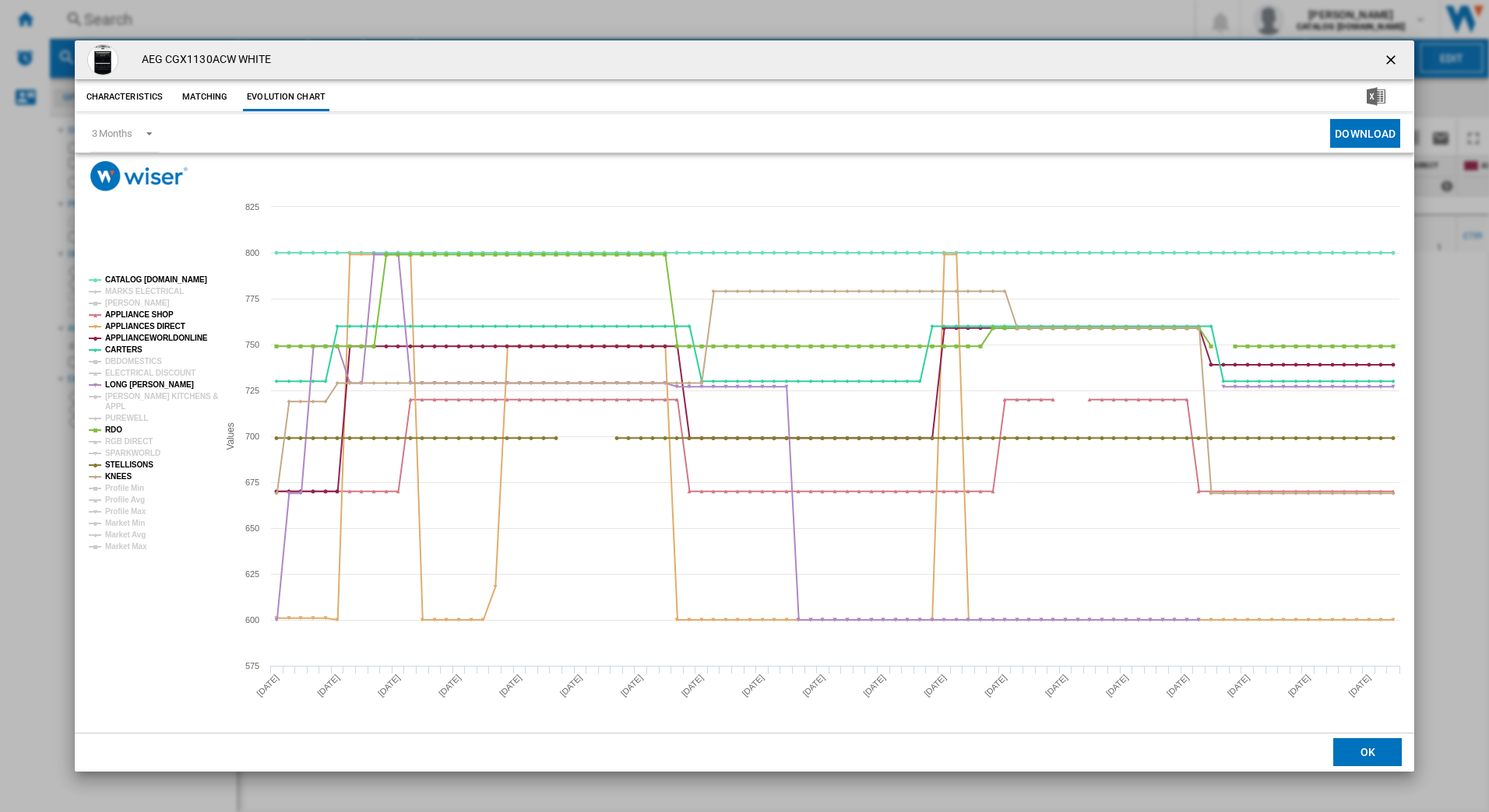
click at [109, 289] on tspan "MARKS ELECTRICAL" at bounding box center [145, 291] width 79 height 9
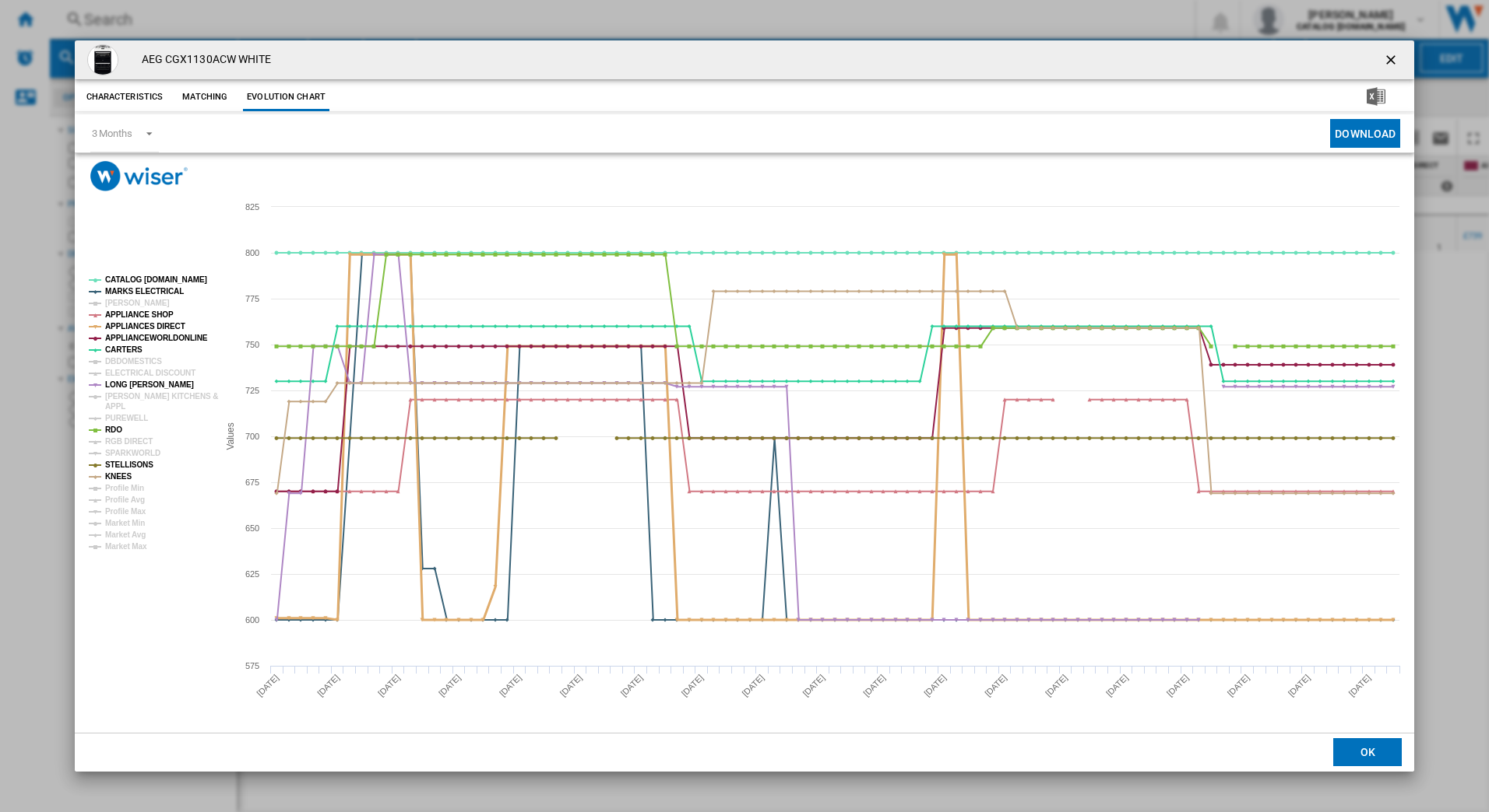
click at [115, 324] on tspan "APPLIANCES DIRECT" at bounding box center [146, 326] width 81 height 9
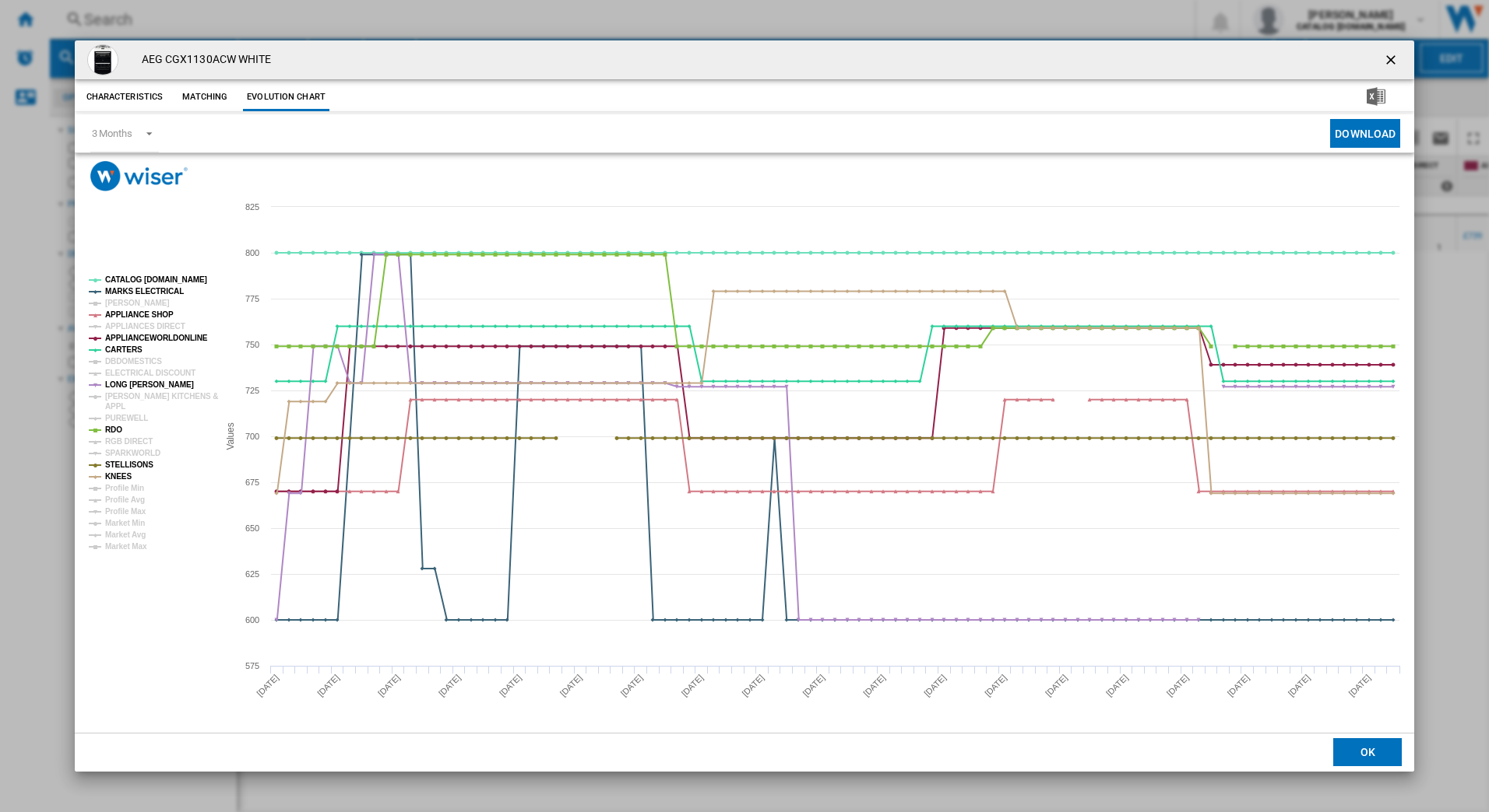
click at [115, 324] on tspan "APPLIANCES DIRECT" at bounding box center [146, 326] width 81 height 9
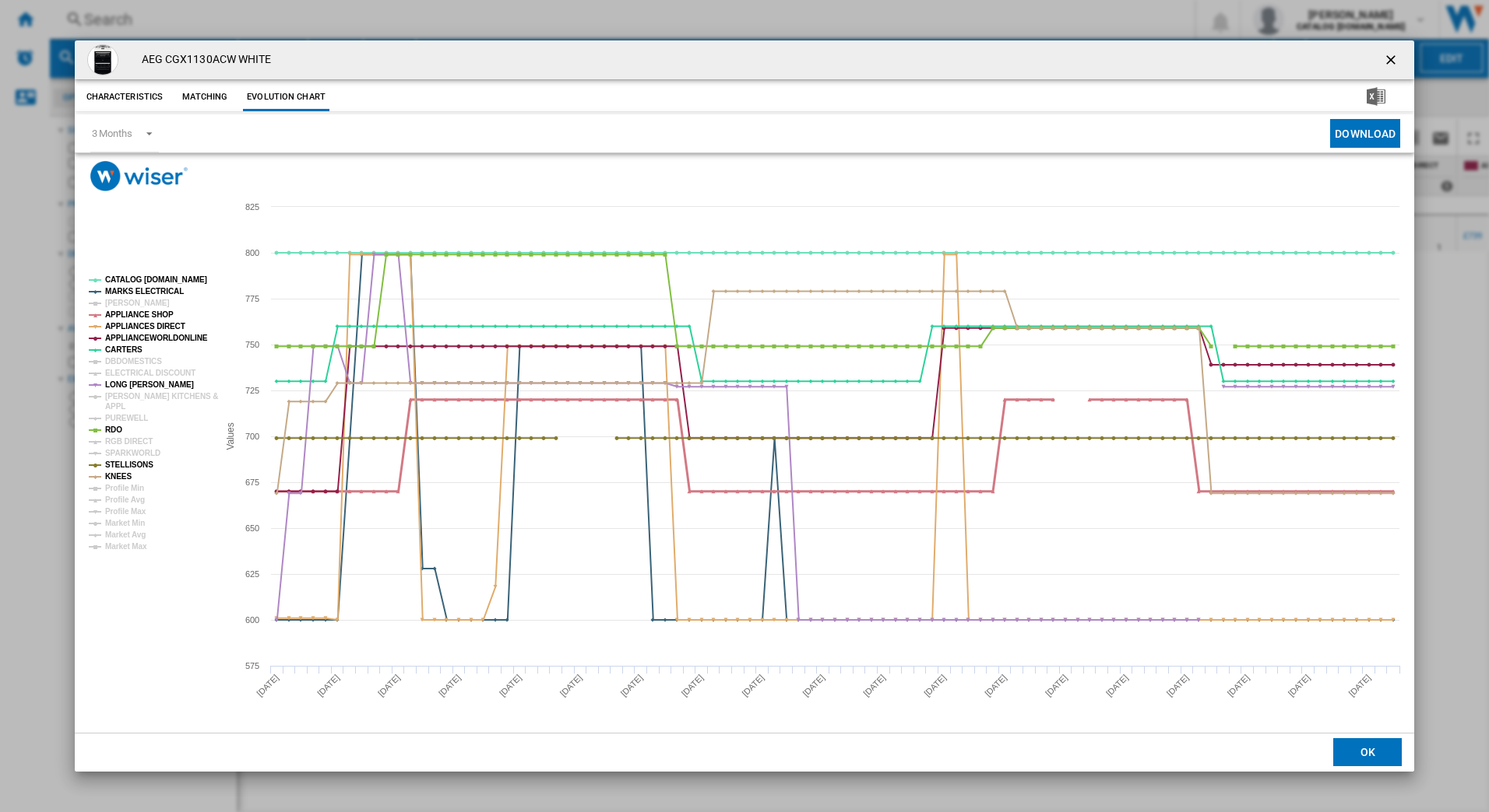
click at [113, 316] on tspan "APPLIANCE SHOP" at bounding box center [140, 315] width 69 height 9
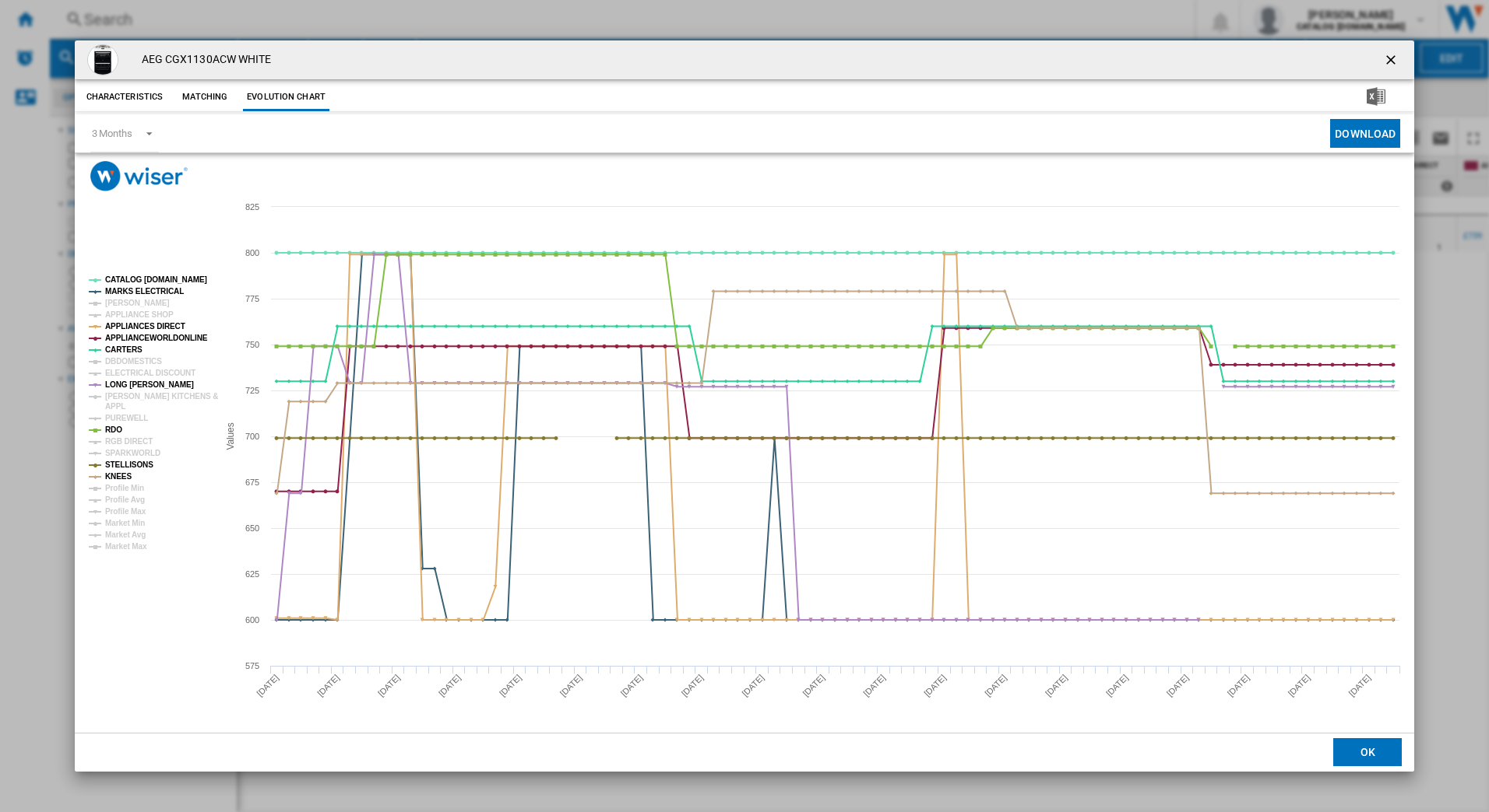
click at [113, 316] on tspan "APPLIANCE SHOP" at bounding box center [140, 315] width 69 height 9
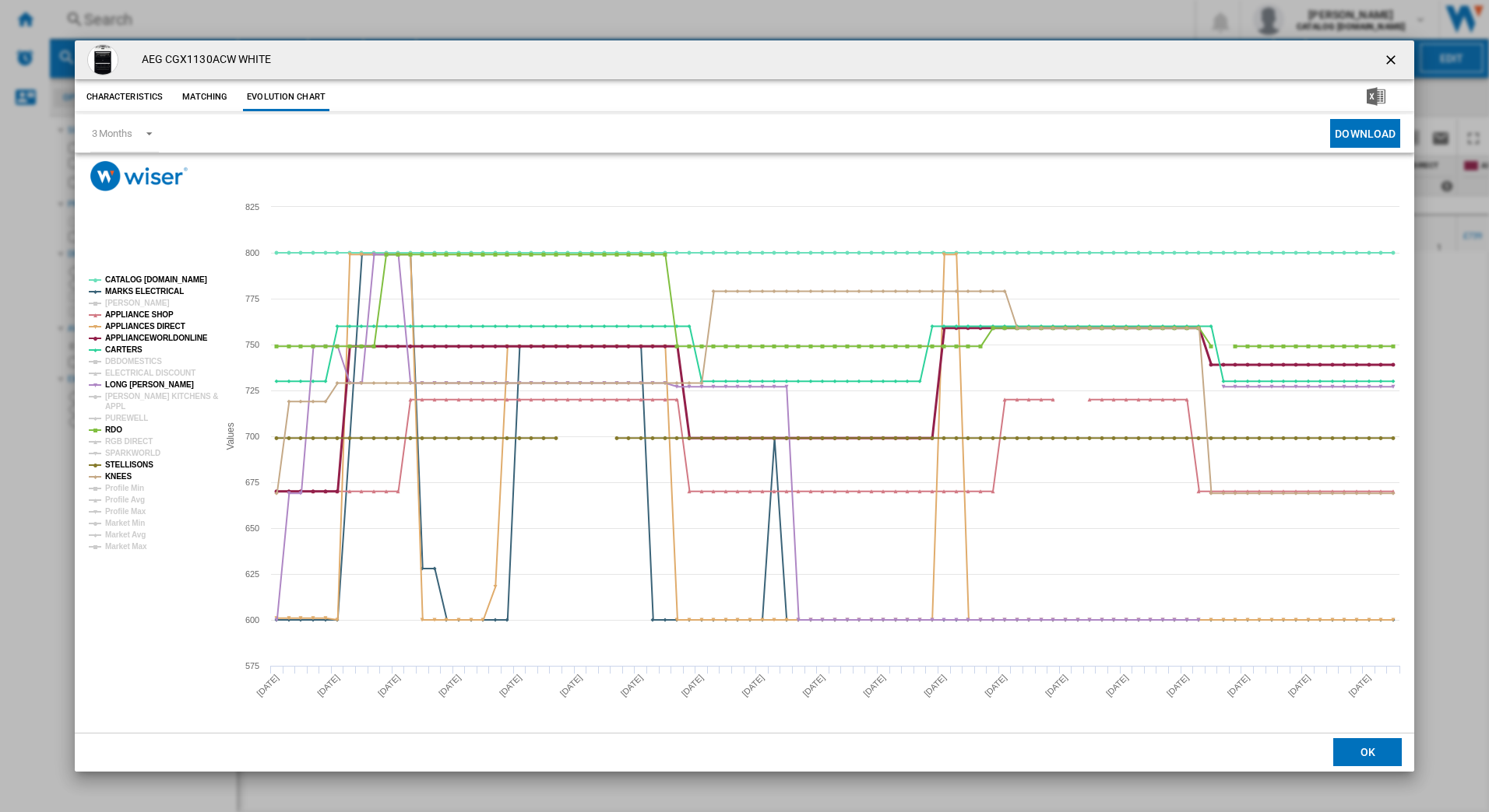
click at [108, 337] on tspan "APPLIANCEWORLDONLINE" at bounding box center [156, 338] width 102 height 9
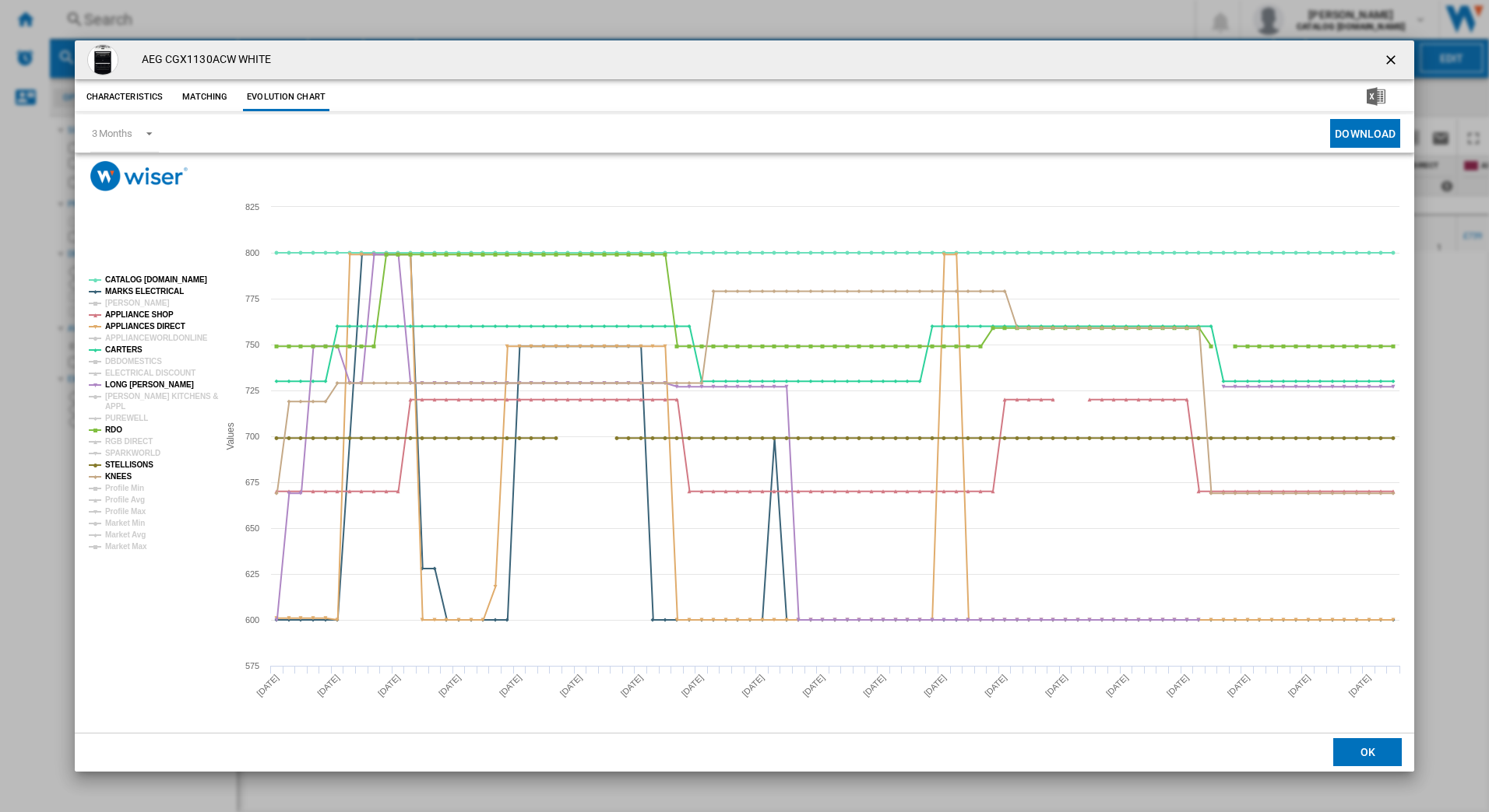
click at [108, 337] on tspan "APPLIANCEWORLDONLINE" at bounding box center [156, 338] width 102 height 9
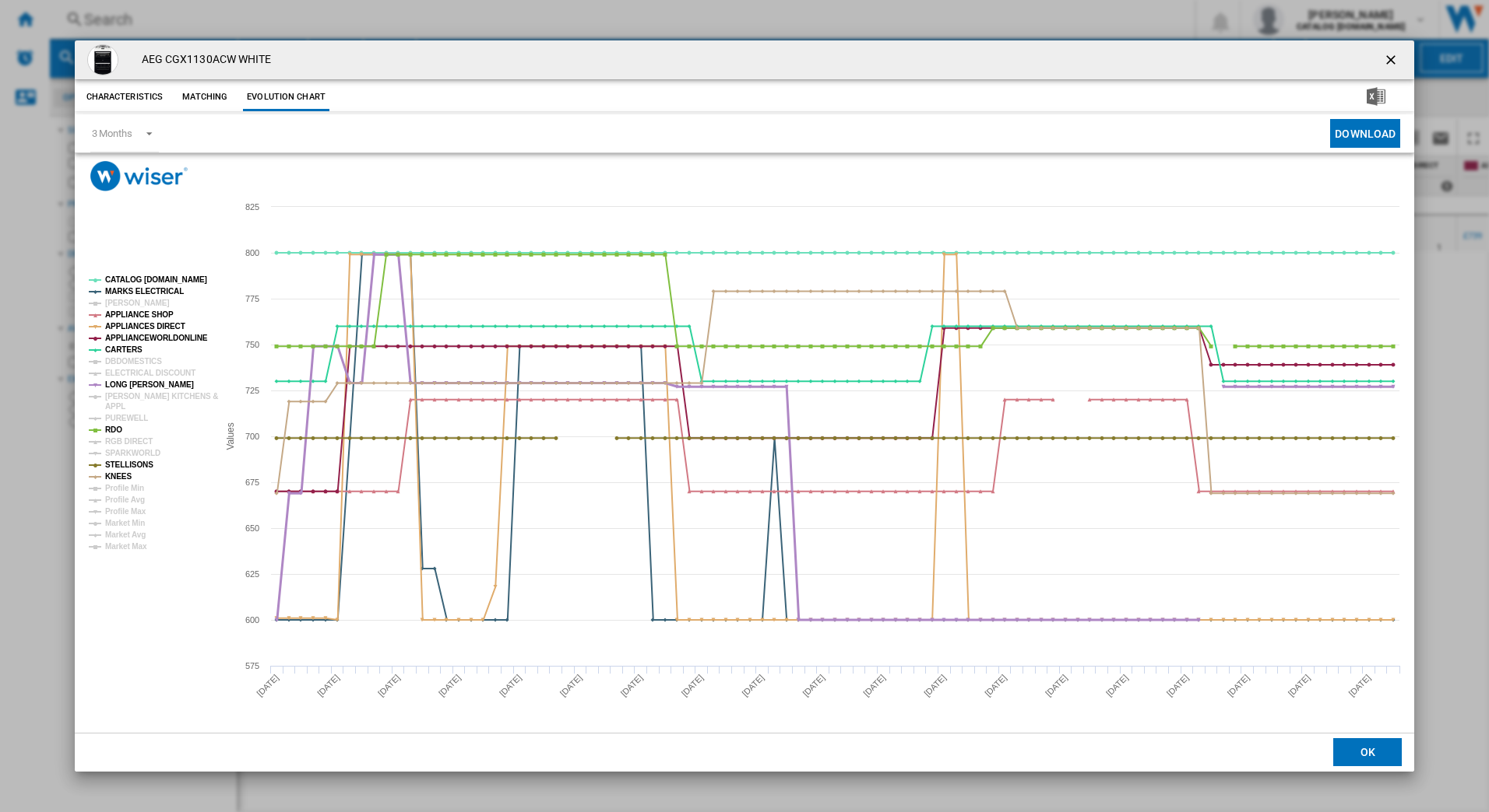
click at [106, 385] on tspan "LONG [PERSON_NAME]" at bounding box center [149, 384] width 89 height 9
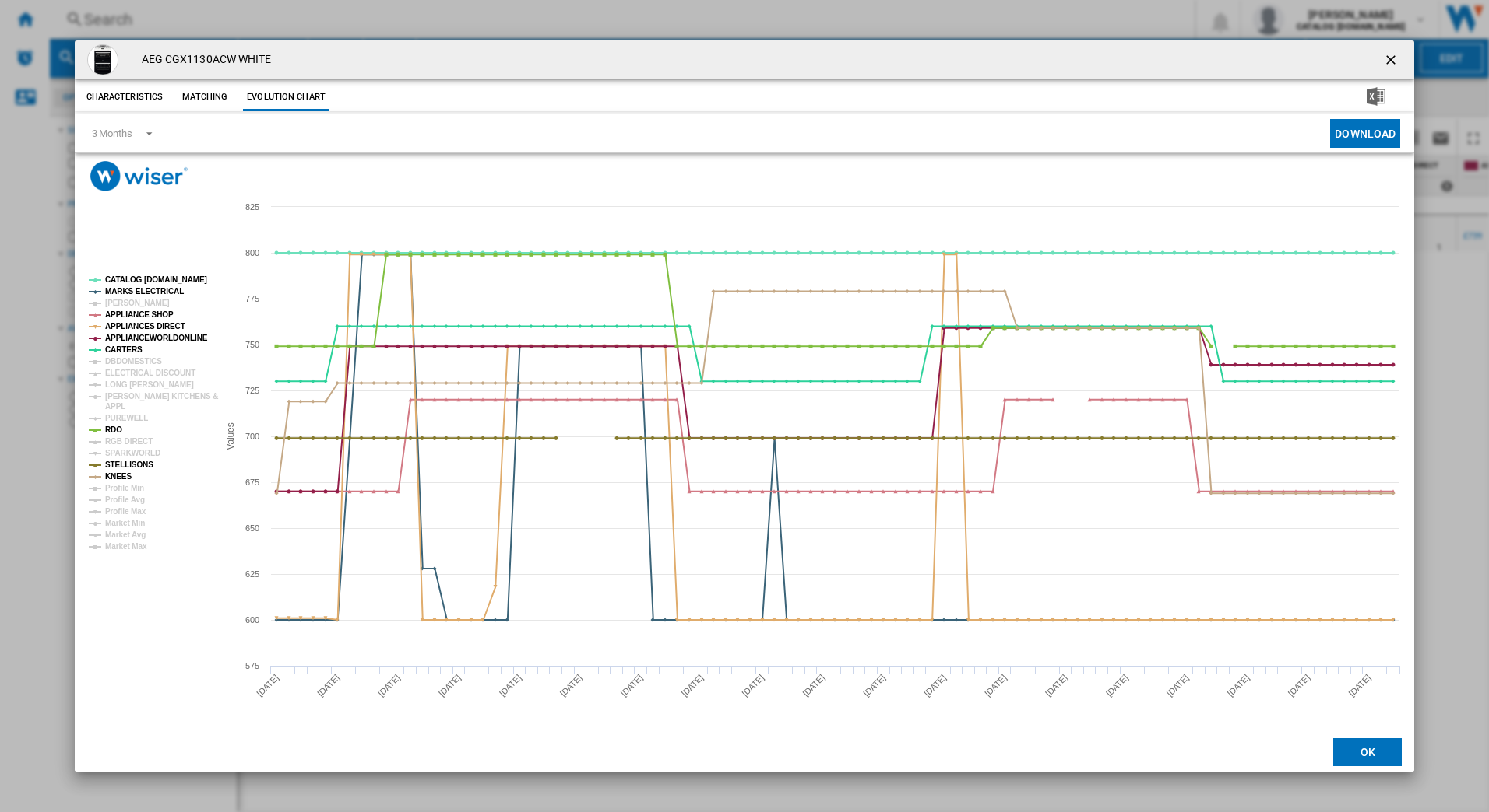
click at [106, 385] on tspan "LONG [PERSON_NAME]" at bounding box center [149, 384] width 89 height 9
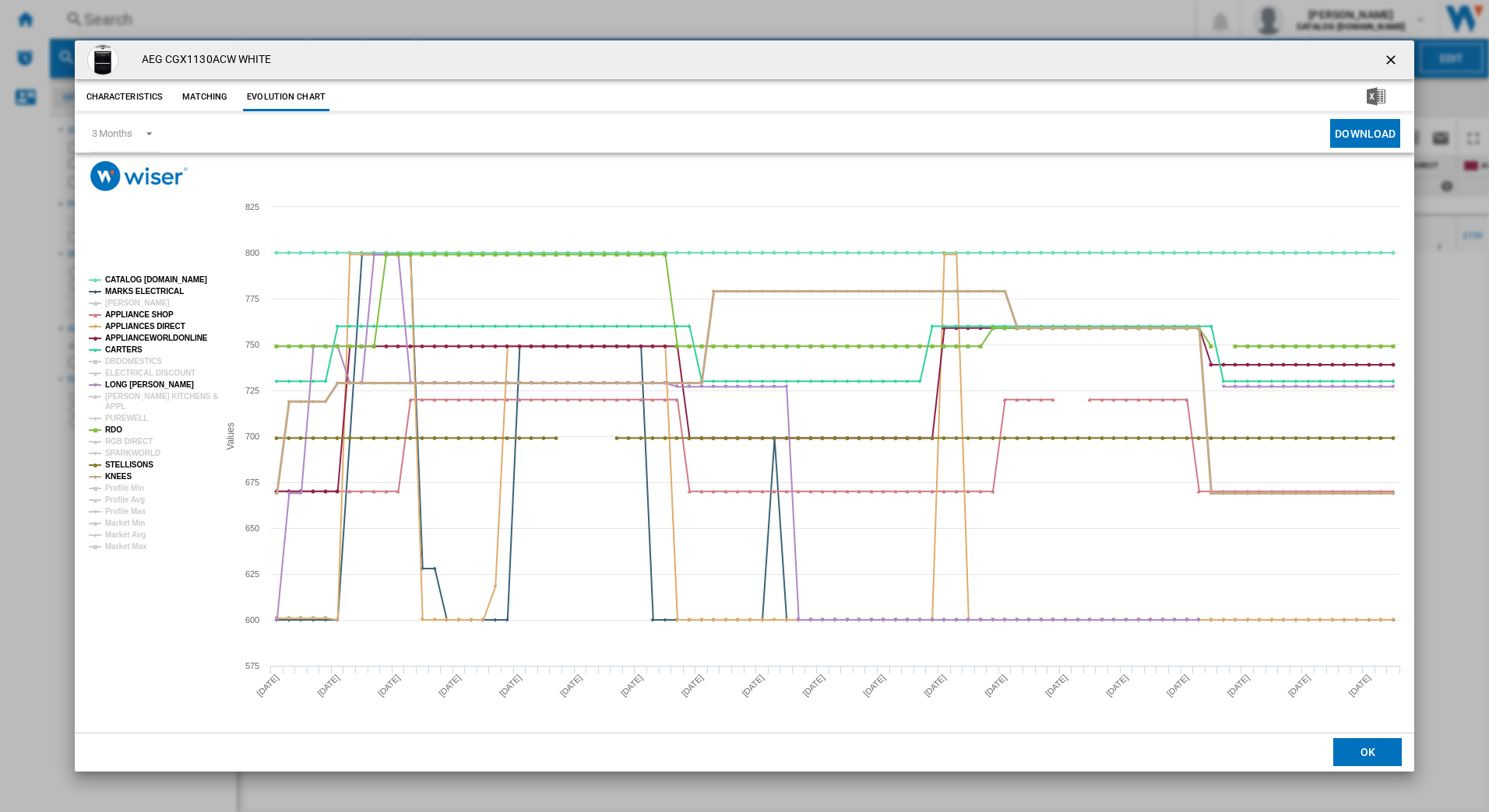
click at [115, 473] on tspan "KNEES" at bounding box center [118, 477] width 27 height 9
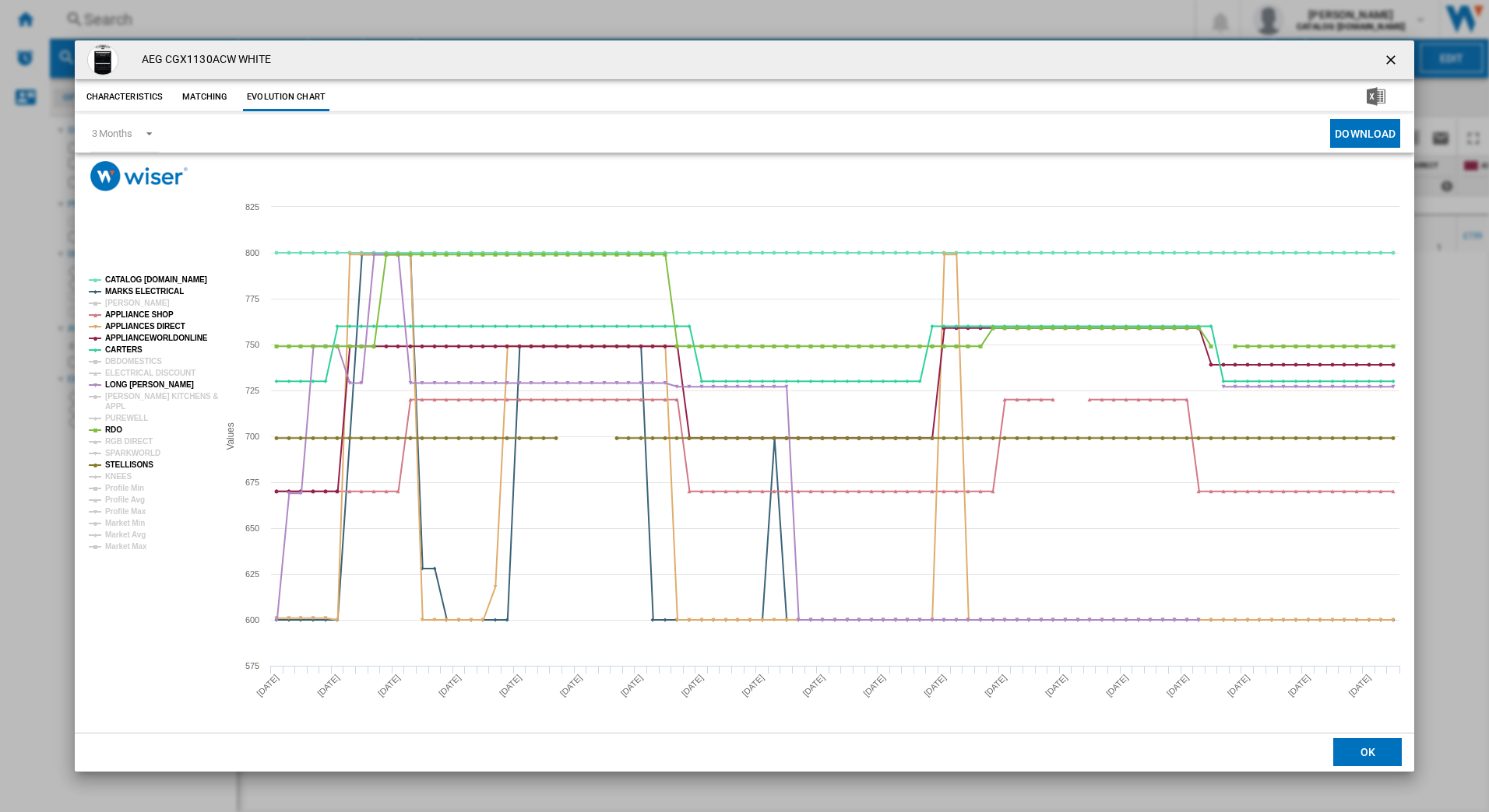
click at [115, 473] on tspan "KNEES" at bounding box center [118, 477] width 27 height 9
click at [1383, 56] on ng-md-icon "getI18NText('BUTTONS.CLOSE_DIALOG')" at bounding box center [1392, 61] width 19 height 19
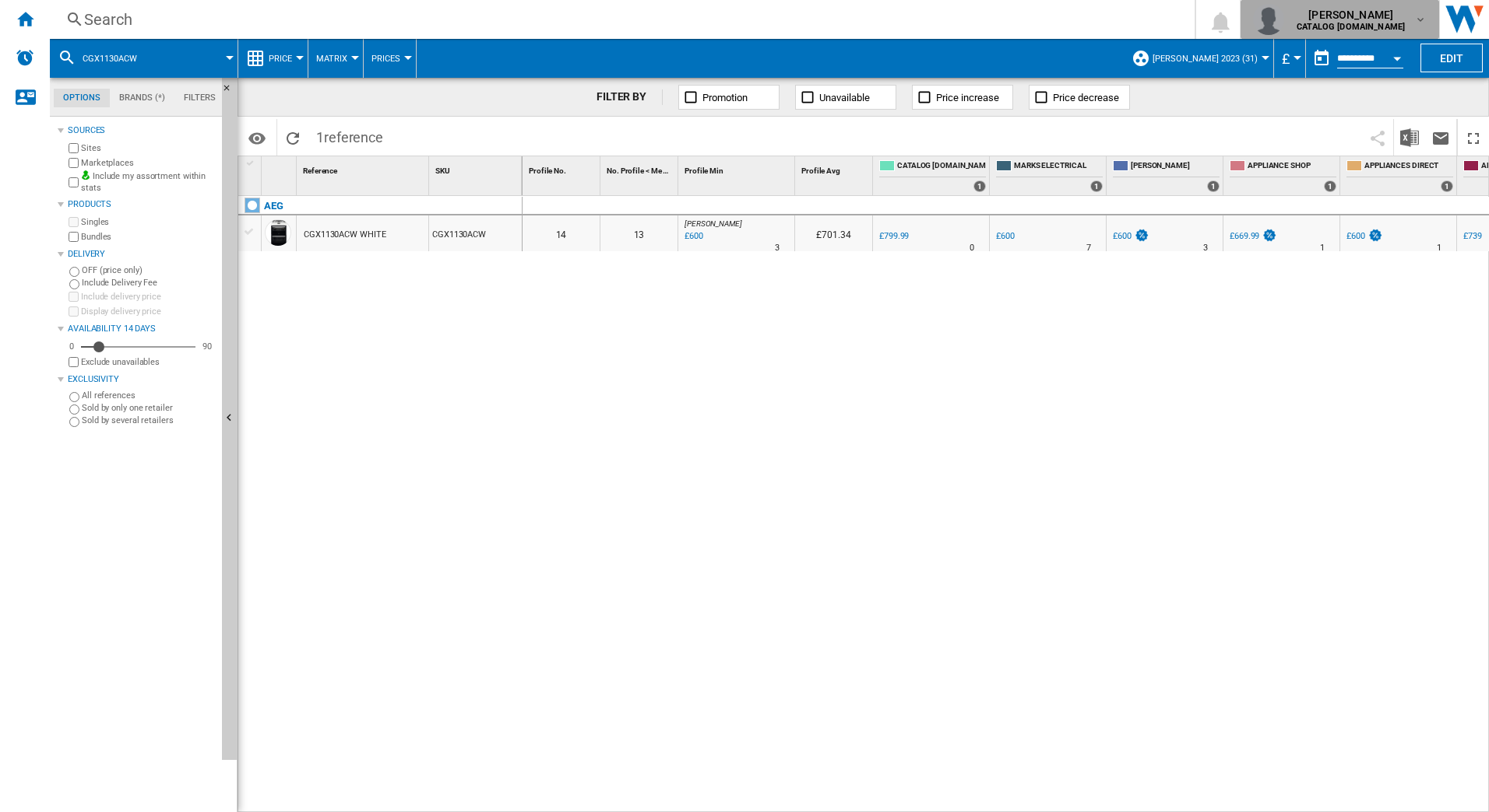
click at [1350, 25] on b "CATALOG [DOMAIN_NAME]" at bounding box center [1350, 27] width 108 height 10
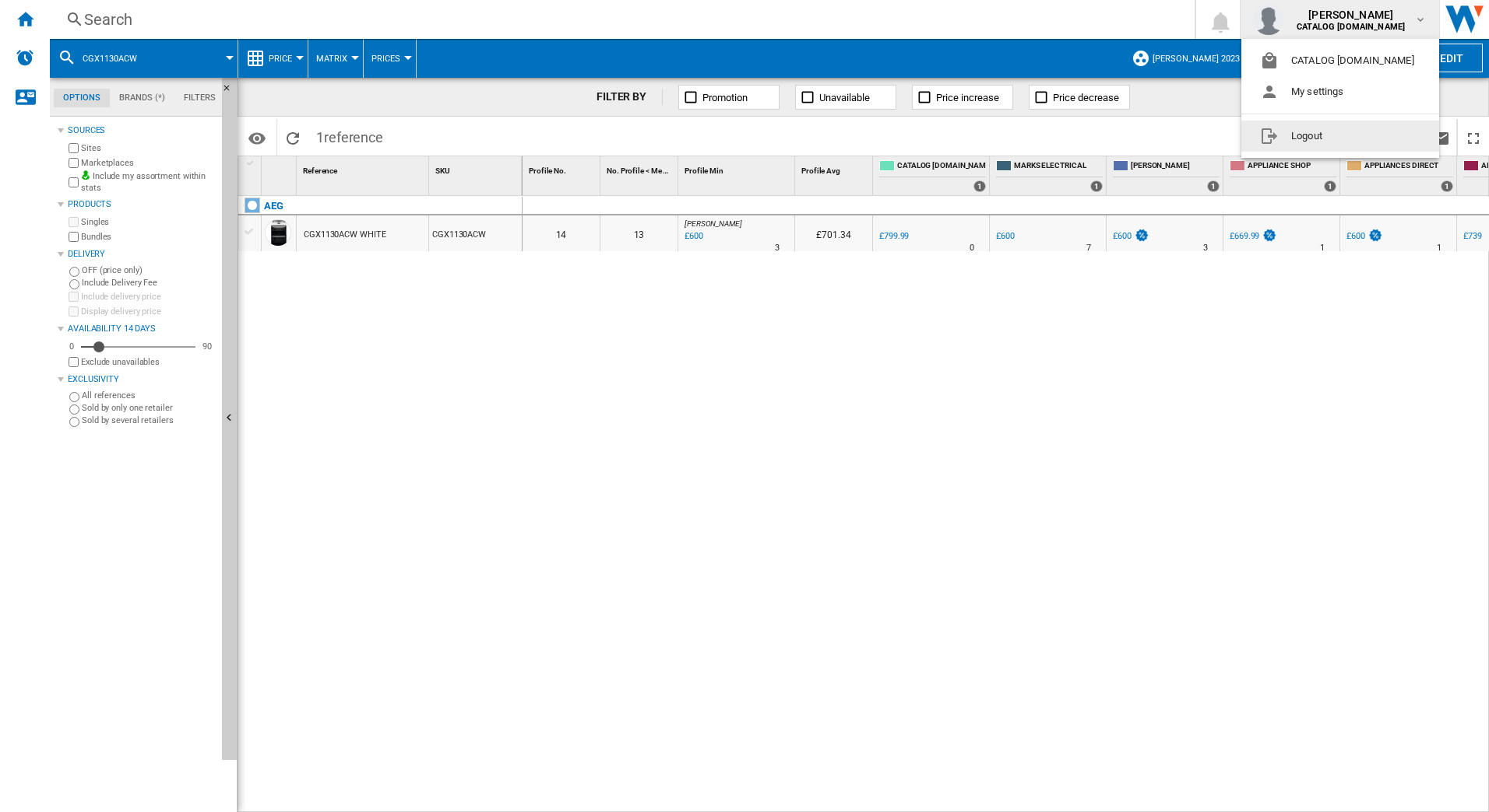
click at [1307, 137] on button "Logout" at bounding box center [1340, 137] width 198 height 31
